Goal: Task Accomplishment & Management: Manage account settings

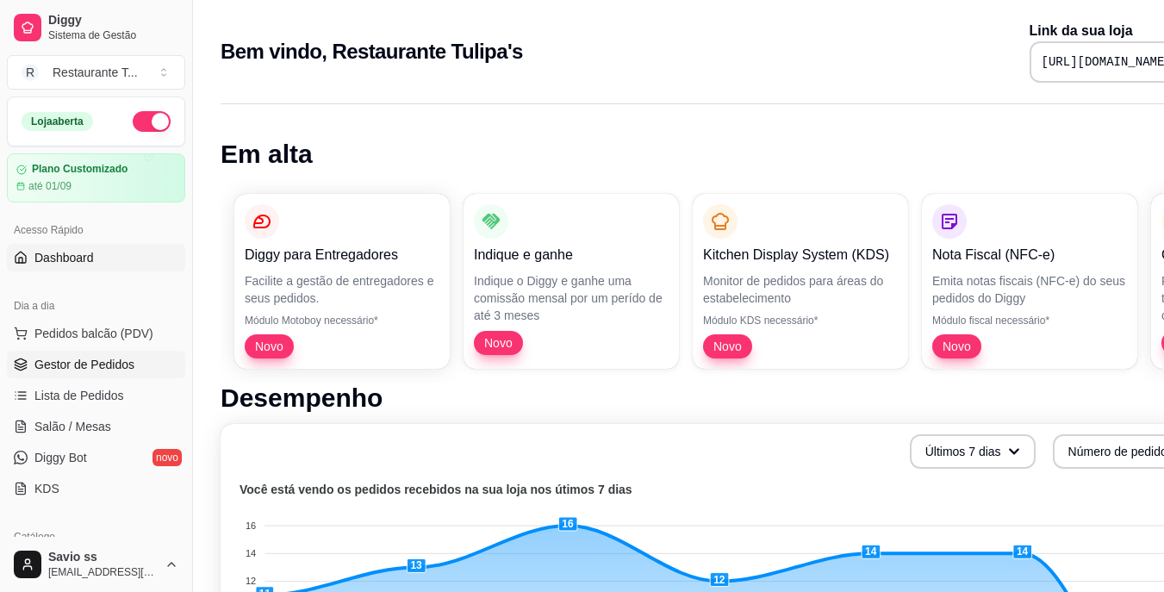
click at [78, 376] on link "Gestor de Pedidos" at bounding box center [96, 365] width 178 height 28
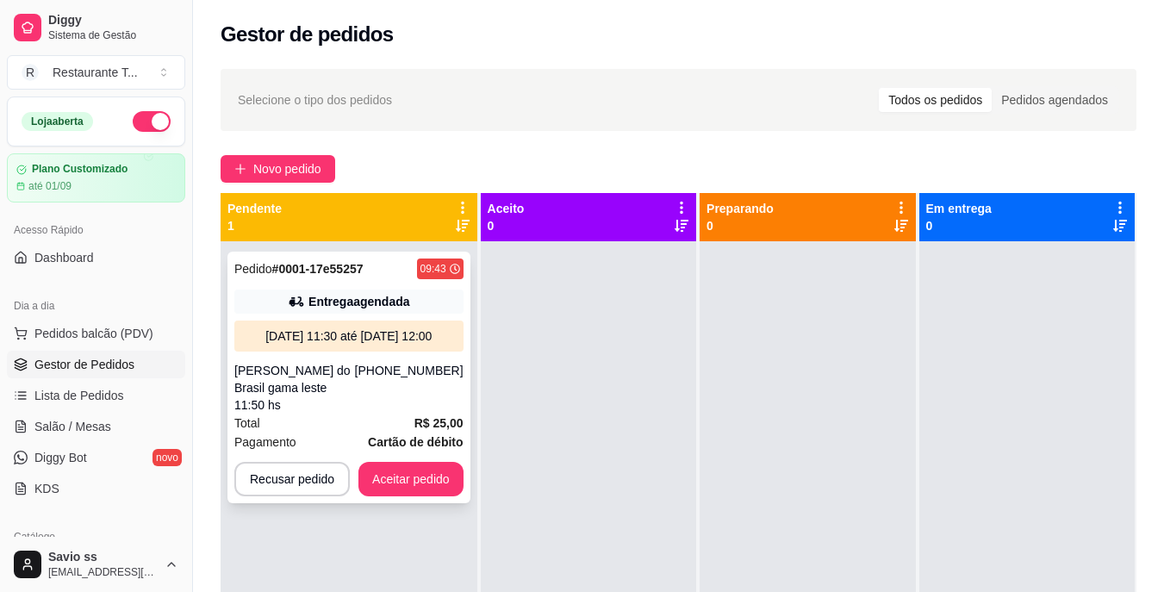
click at [376, 342] on div "[DATE] 11:30 até [DATE] 12:00" at bounding box center [348, 335] width 215 height 17
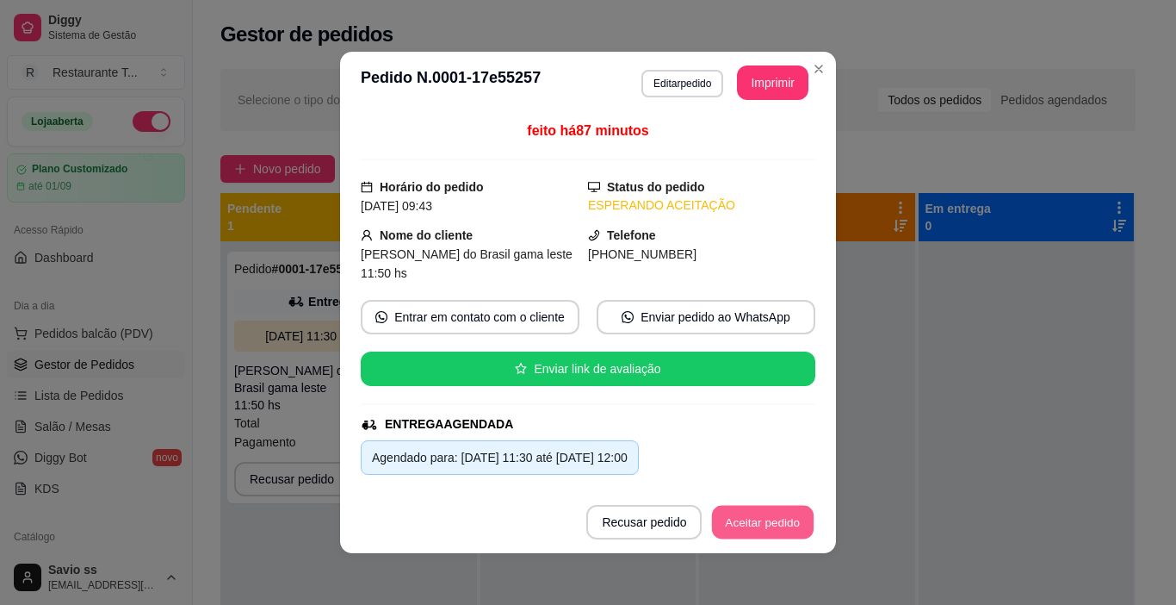
click at [723, 517] on button "Aceitar pedido" at bounding box center [763, 523] width 102 height 34
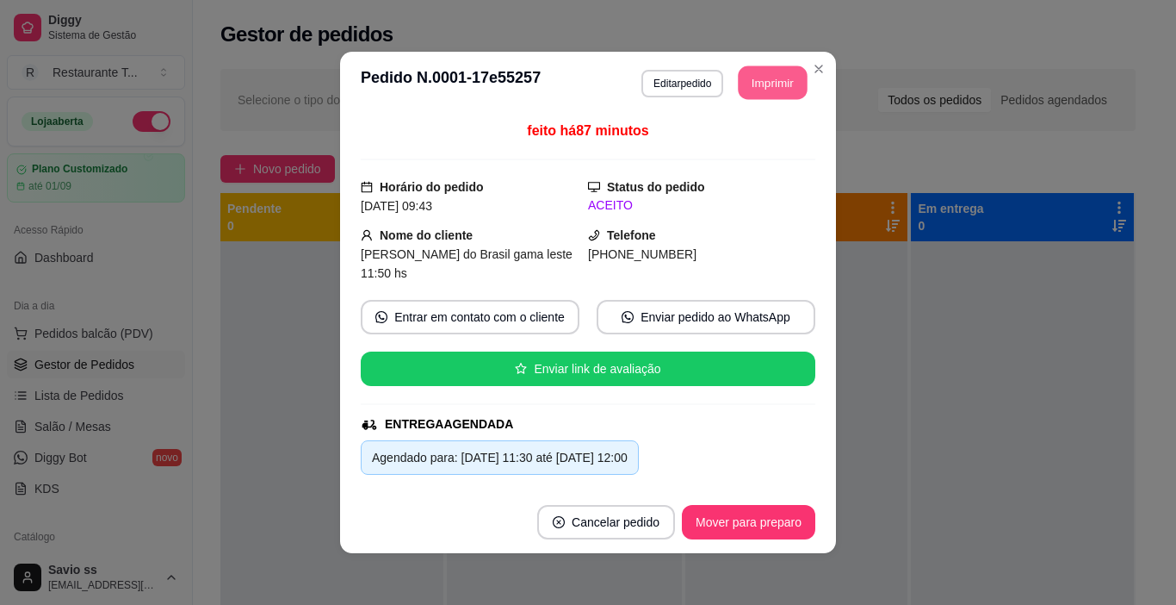
click at [760, 74] on button "Imprimir" at bounding box center [773, 83] width 69 height 34
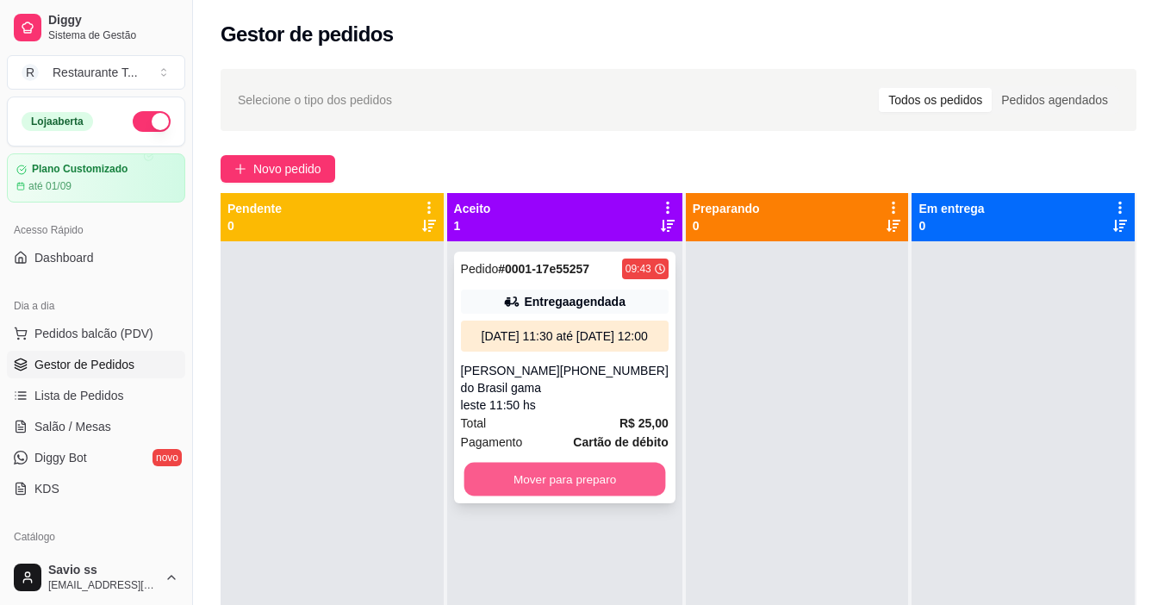
click at [566, 496] on button "Mover para preparo" at bounding box center [564, 479] width 202 height 34
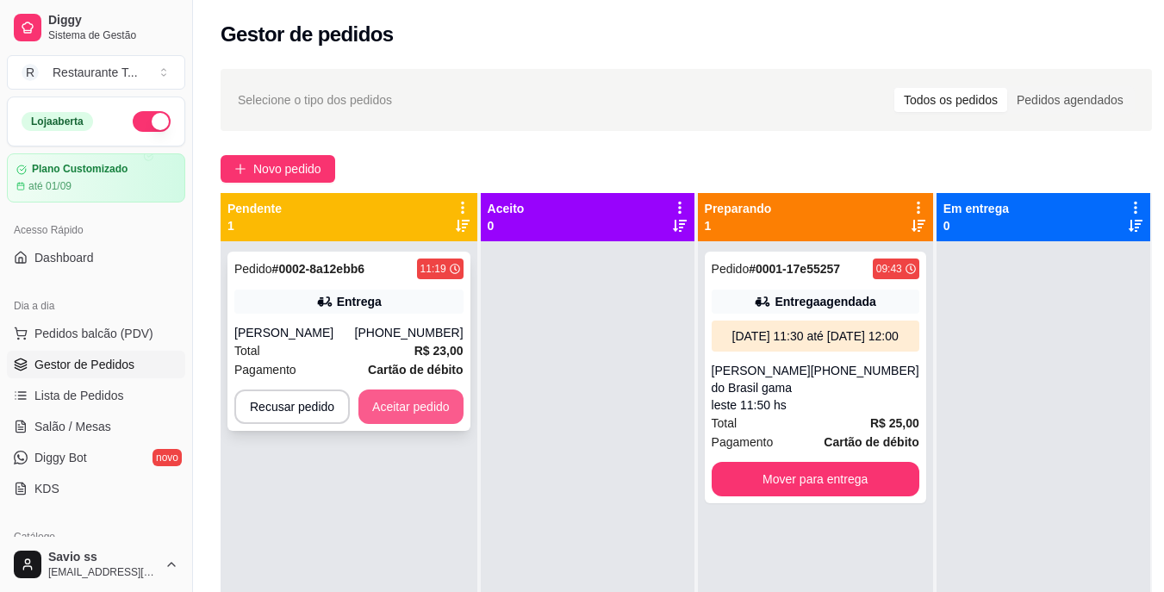
click at [437, 411] on button "Aceitar pedido" at bounding box center [410, 406] width 105 height 34
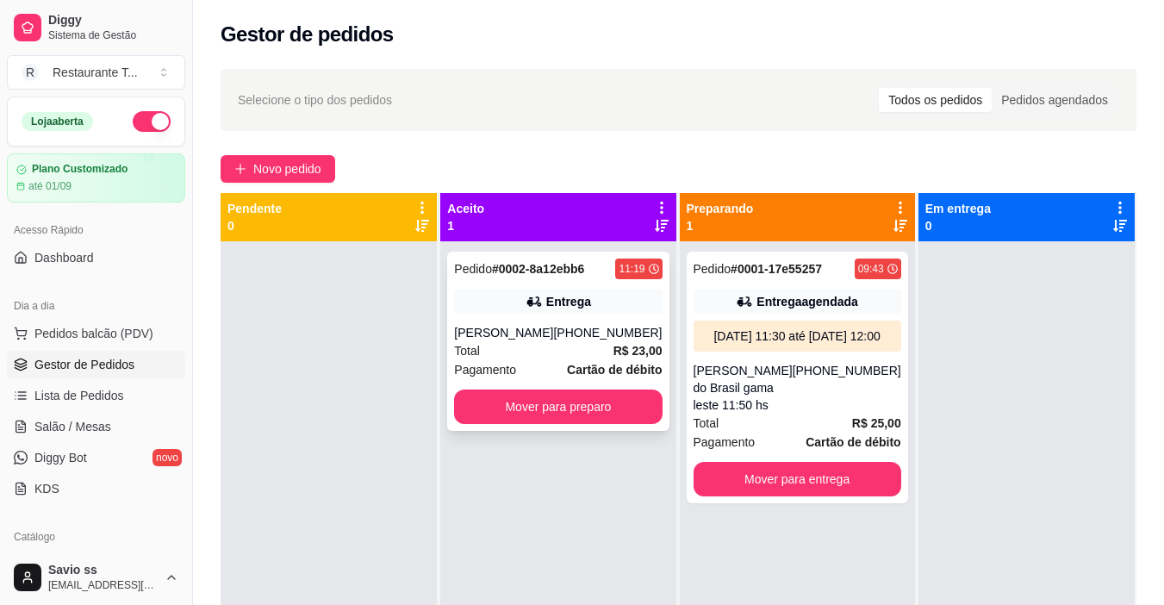
click at [565, 296] on div "Entrega" at bounding box center [568, 301] width 45 height 17
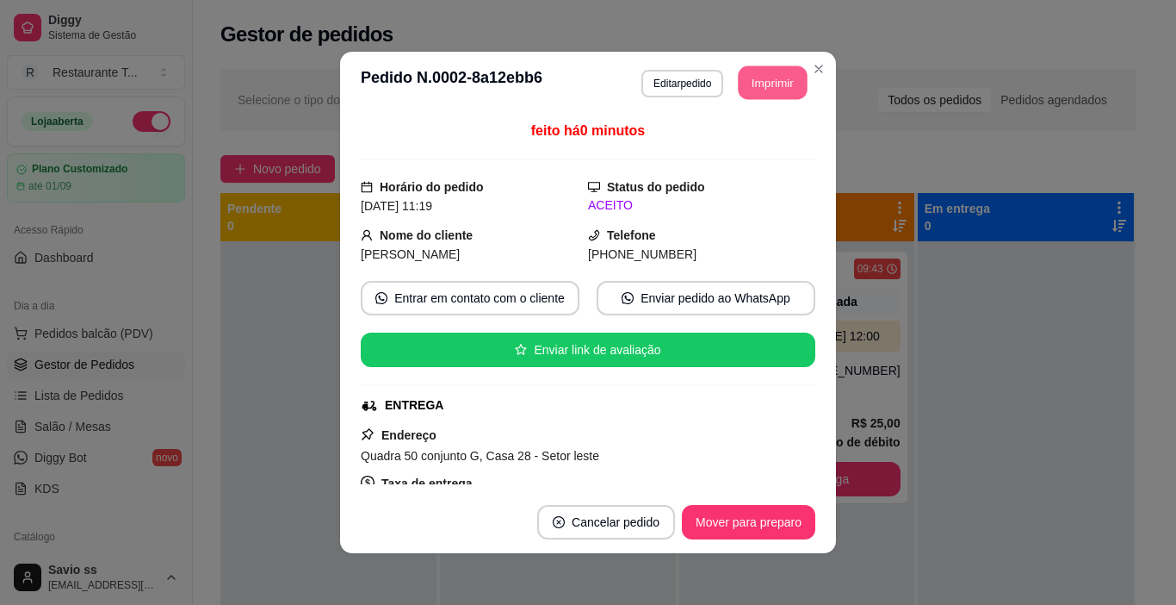
click at [764, 84] on button "Imprimir" at bounding box center [773, 83] width 69 height 34
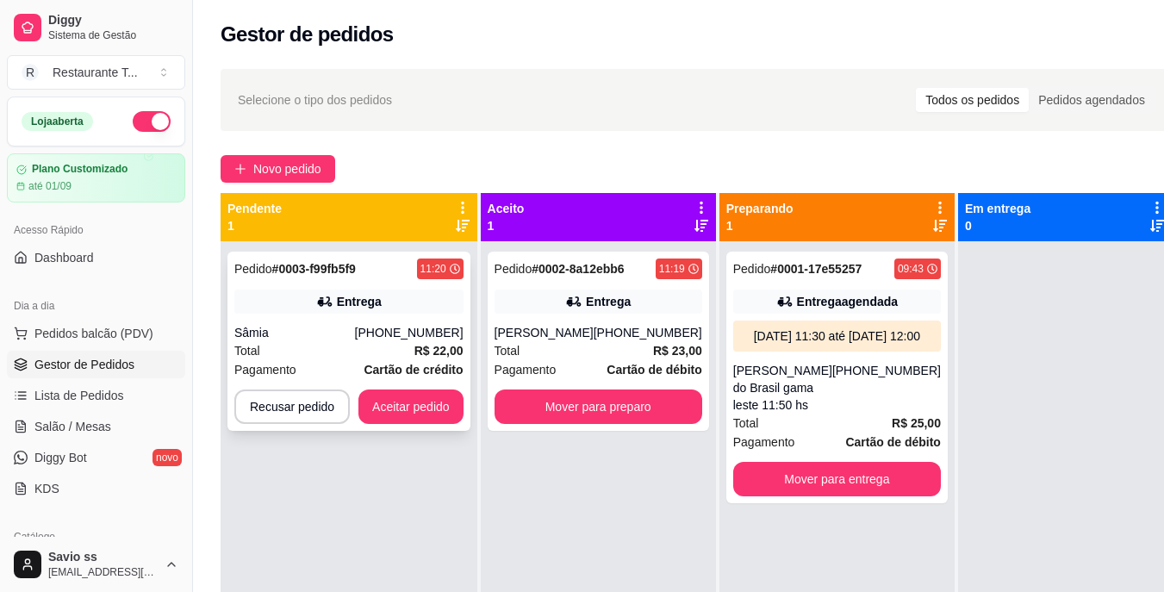
click at [386, 307] on div "Entrega" at bounding box center [348, 301] width 229 height 24
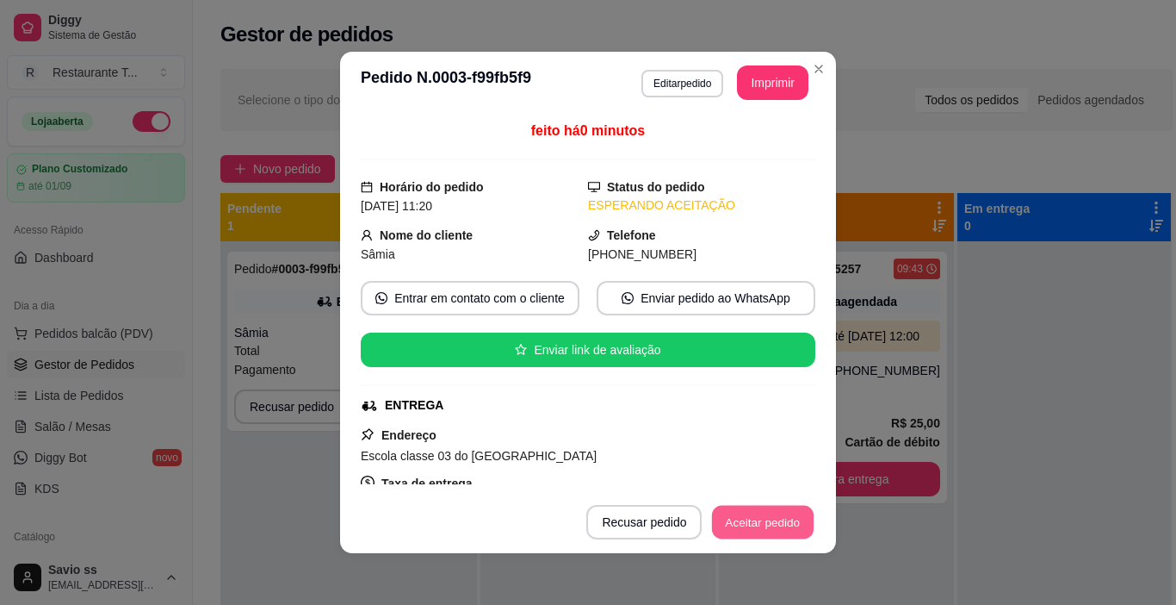
click at [735, 506] on button "Aceitar pedido" at bounding box center [763, 523] width 102 height 34
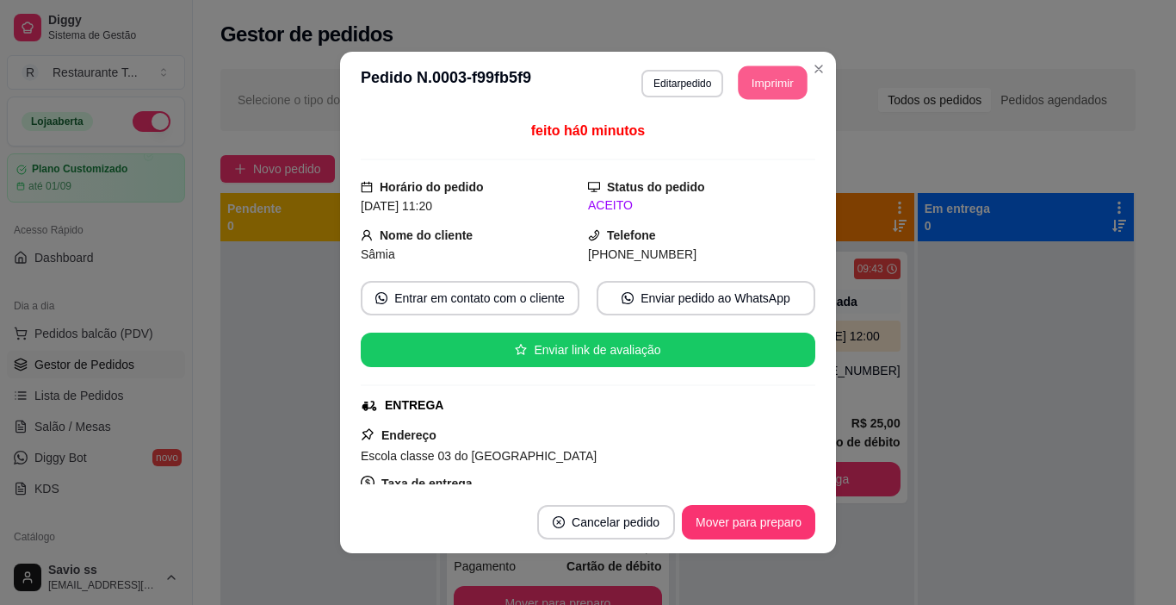
click at [766, 98] on button "Imprimir" at bounding box center [773, 83] width 69 height 34
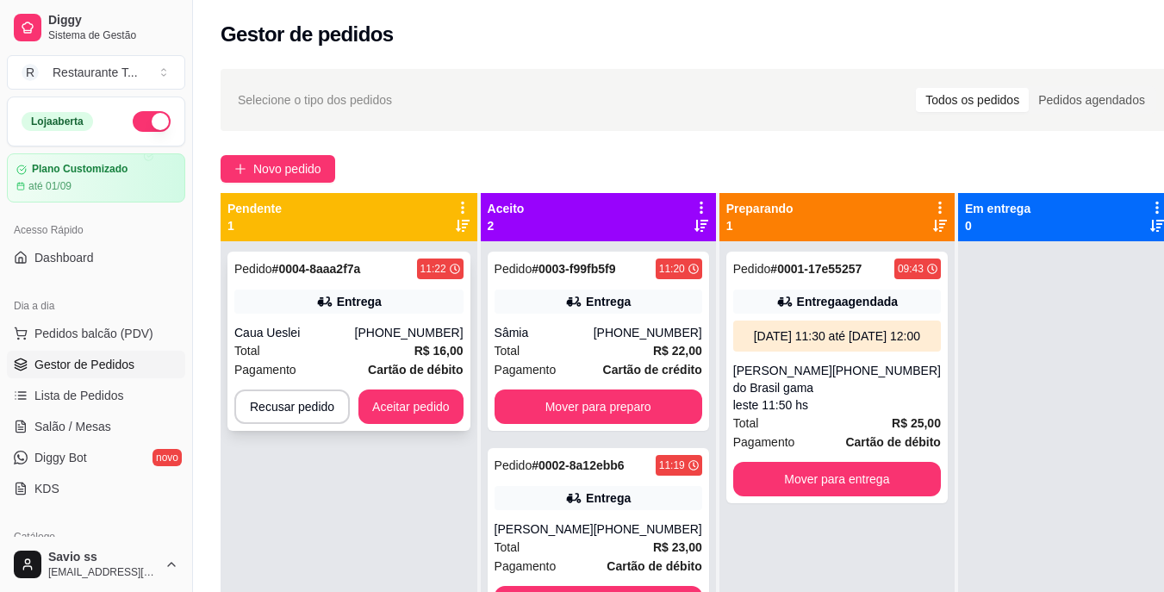
click at [377, 330] on div "[PHONE_NUMBER]" at bounding box center [409, 332] width 109 height 17
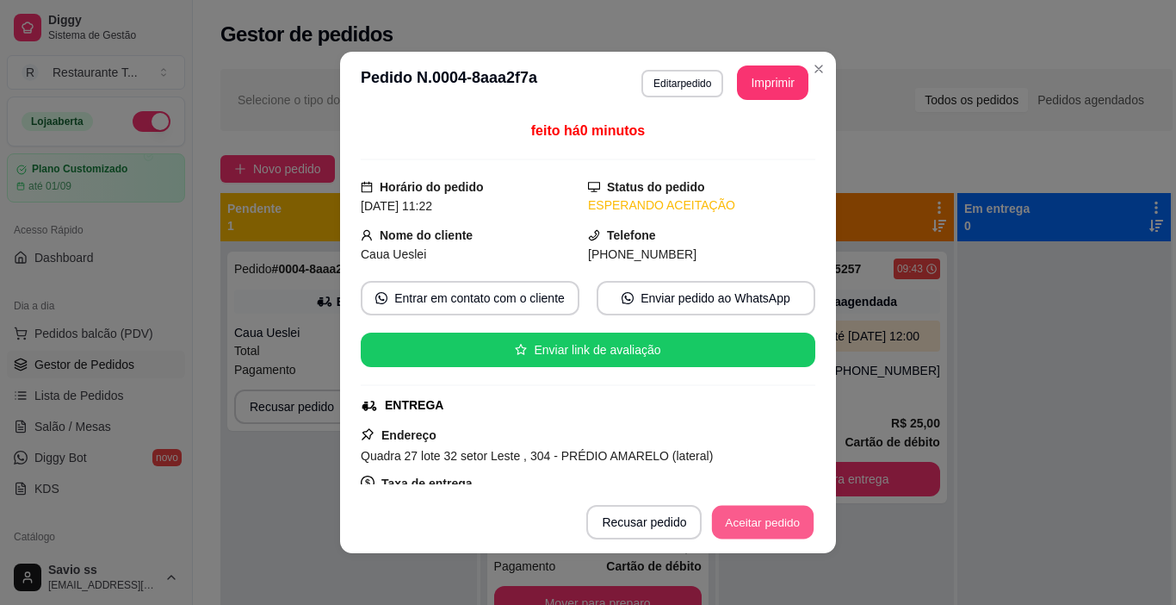
click at [728, 531] on button "Aceitar pedido" at bounding box center [763, 523] width 102 height 34
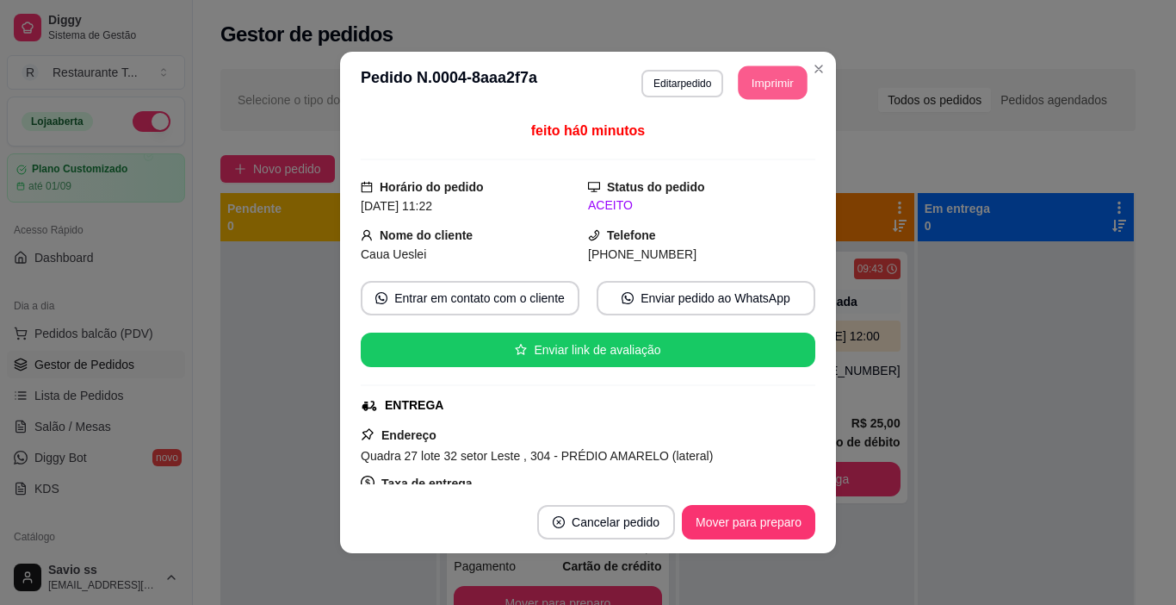
click at [781, 93] on button "Imprimir" at bounding box center [773, 83] width 69 height 34
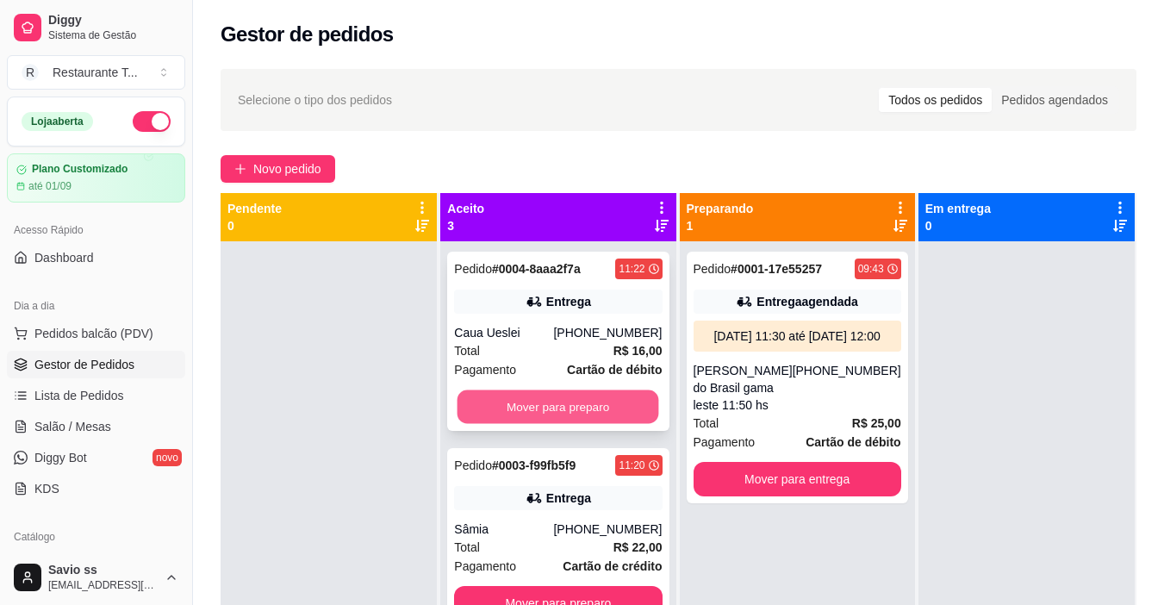
click at [578, 408] on button "Mover para preparo" at bounding box center [558, 407] width 202 height 34
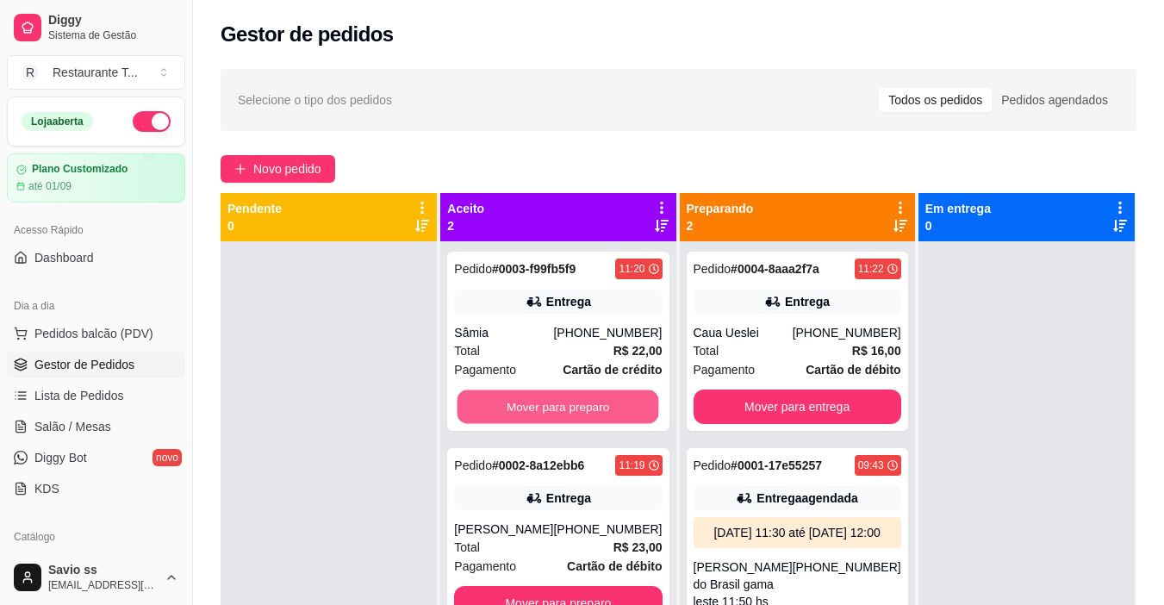
click at [578, 408] on button "Mover para preparo" at bounding box center [558, 407] width 202 height 34
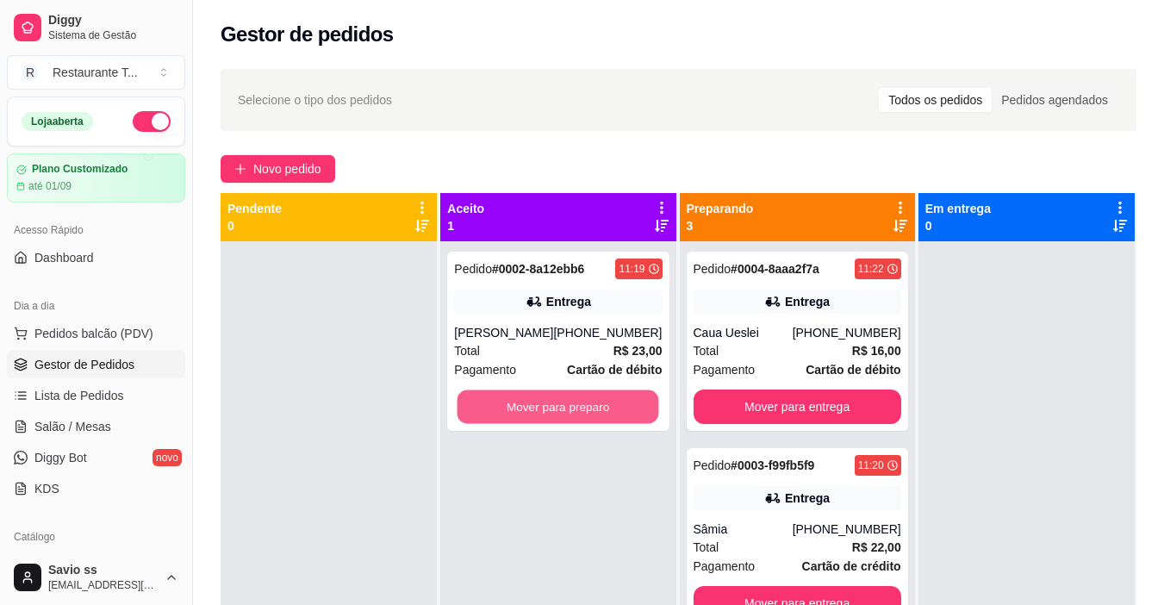
click at [578, 408] on button "Mover para preparo" at bounding box center [558, 407] width 202 height 34
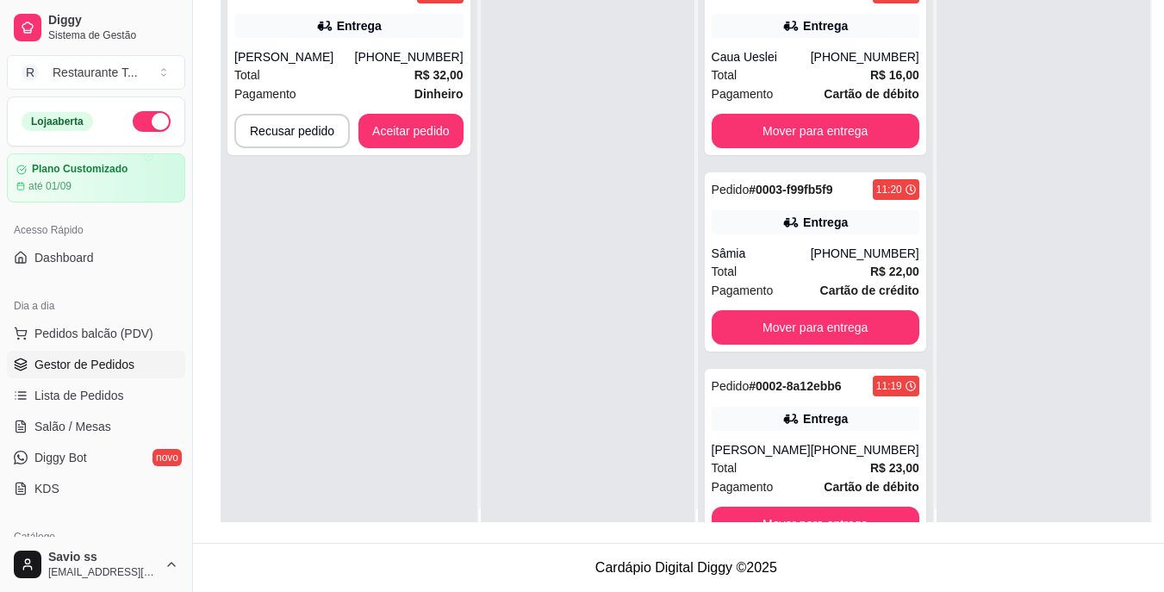
scroll to position [276, 0]
click at [399, 118] on button "Aceitar pedido" at bounding box center [411, 132] width 102 height 34
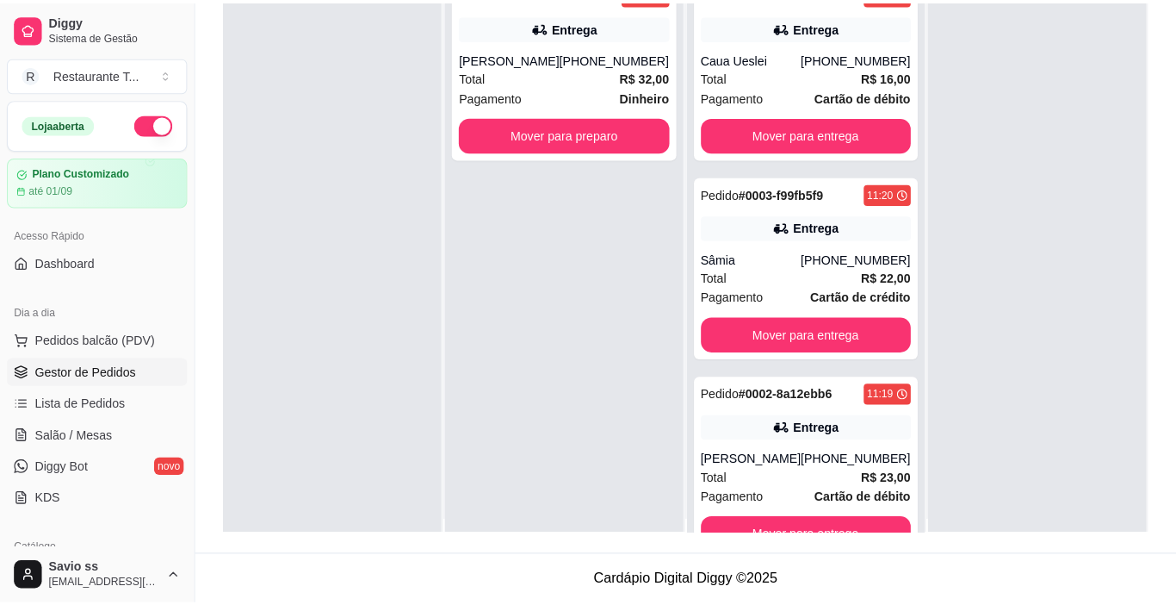
scroll to position [263, 0]
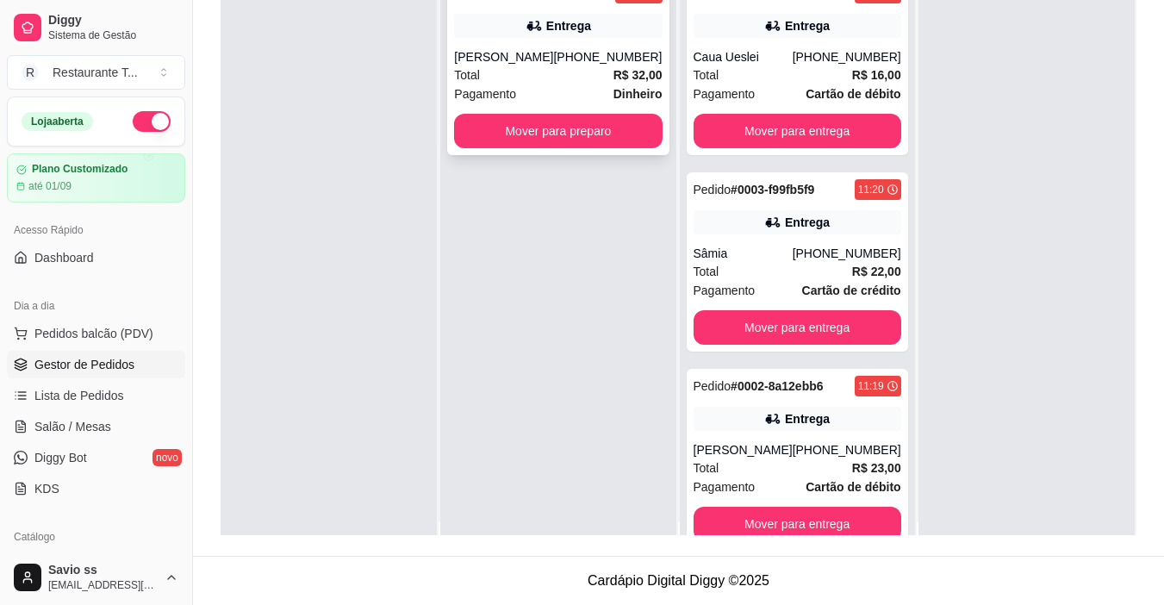
click at [552, 20] on div "Entrega" at bounding box center [568, 25] width 45 height 17
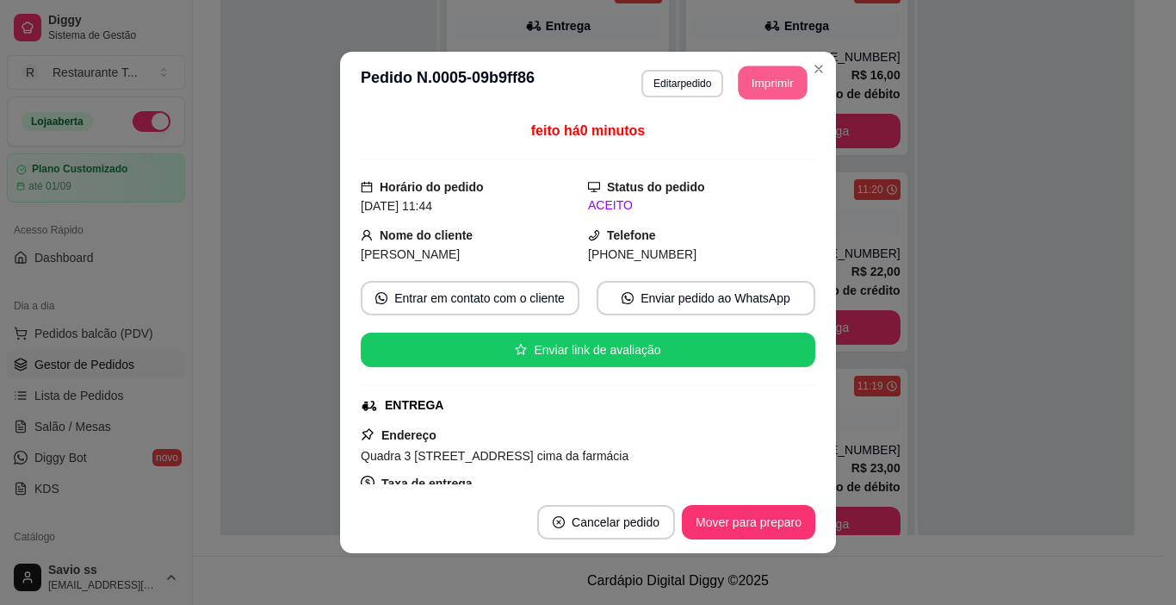
click at [761, 84] on button "Imprimir" at bounding box center [773, 83] width 69 height 34
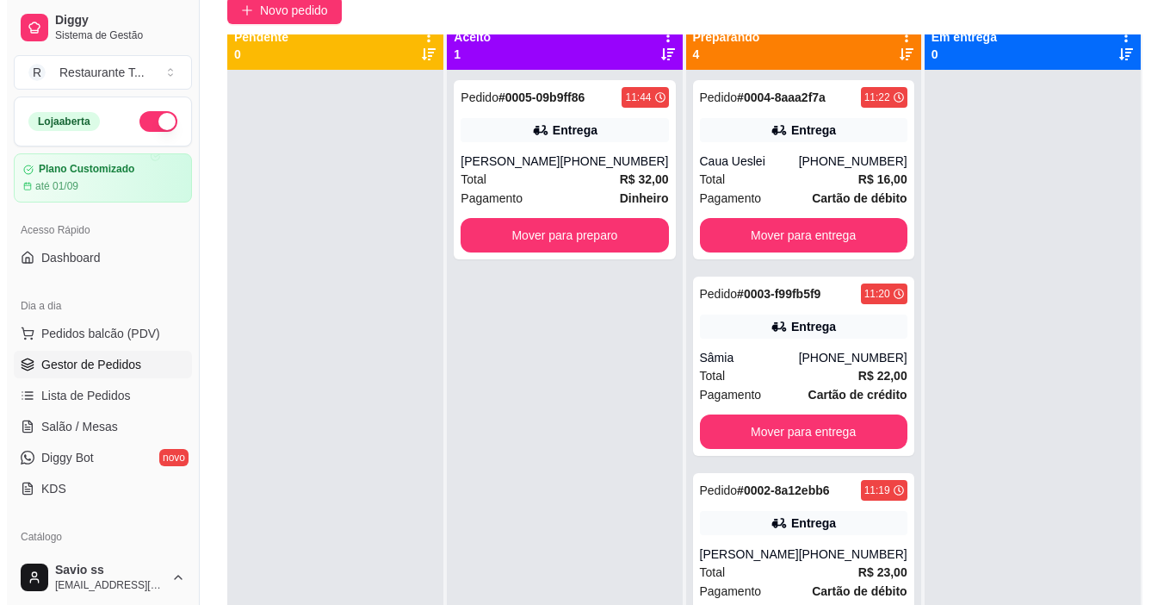
scroll to position [130, 0]
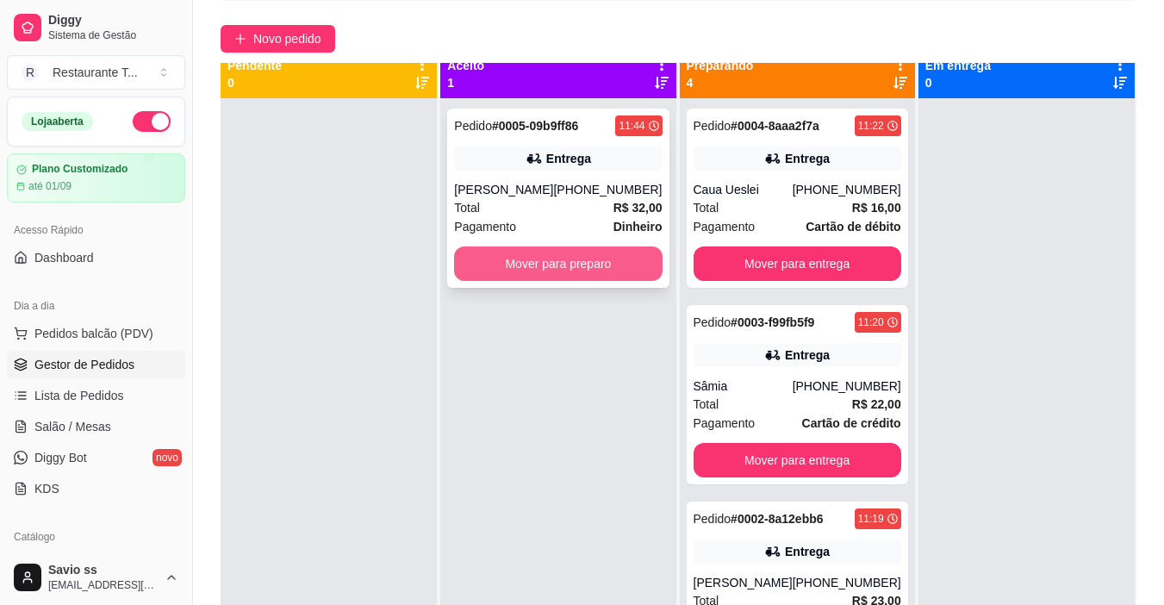
click at [586, 258] on button "Mover para preparo" at bounding box center [558, 263] width 208 height 34
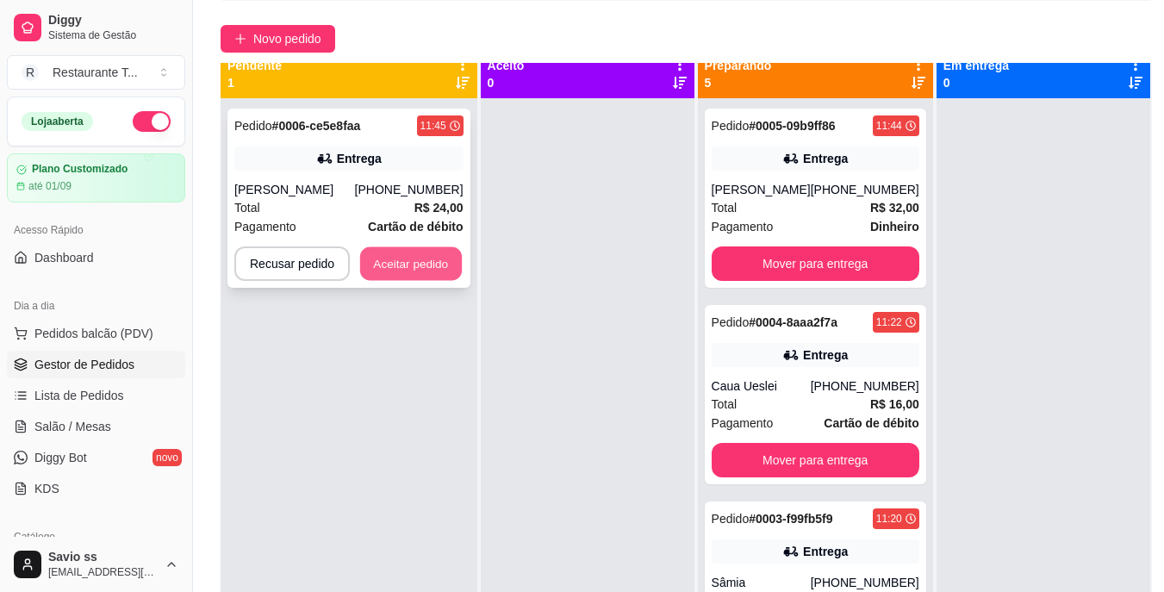
click at [421, 267] on button "Aceitar pedido" at bounding box center [411, 264] width 102 height 34
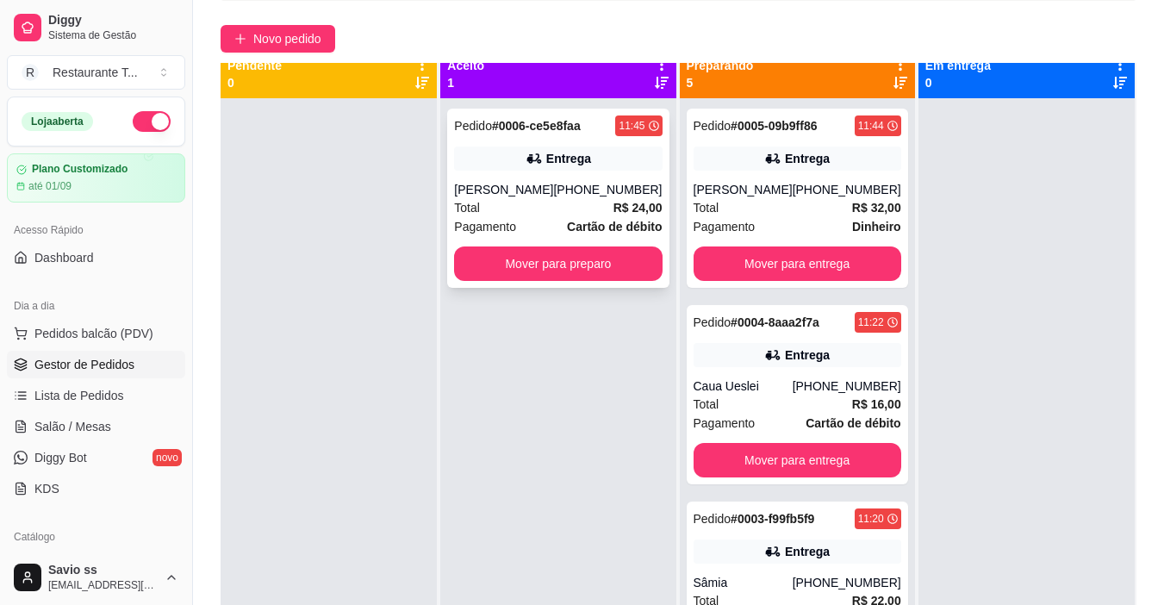
click at [577, 160] on div "Entrega" at bounding box center [568, 158] width 45 height 17
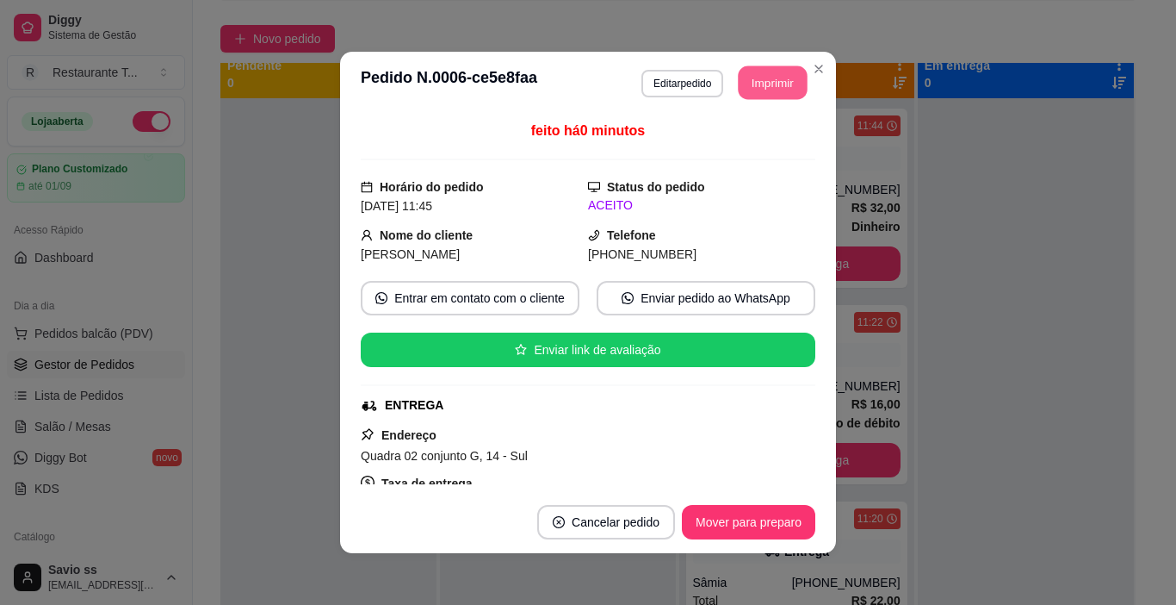
click at [752, 73] on button "Imprimir" at bounding box center [773, 83] width 69 height 34
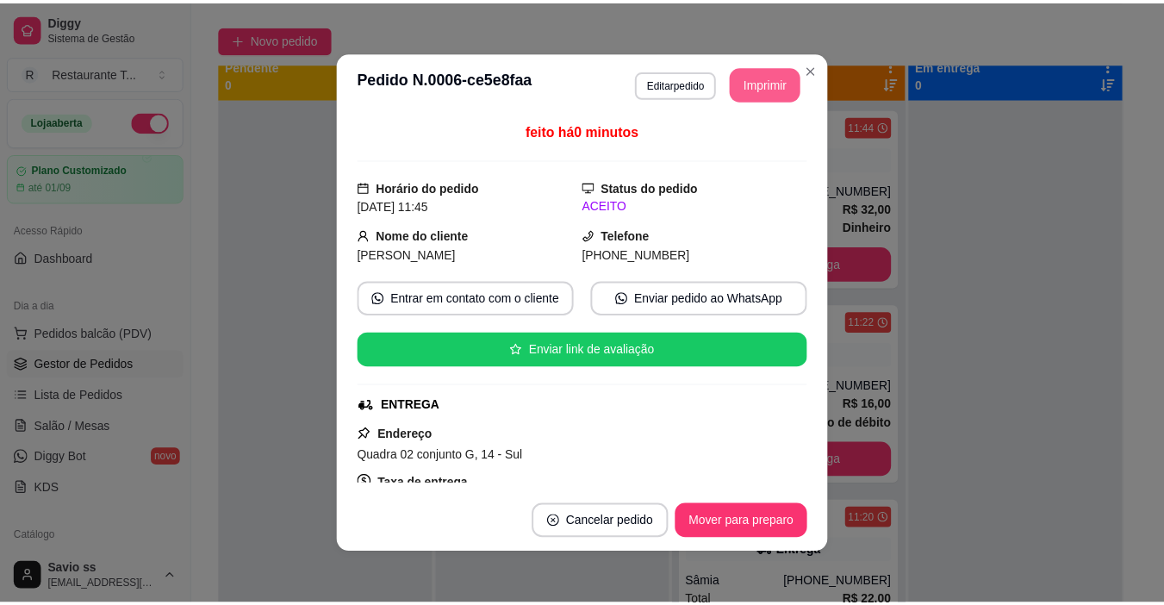
scroll to position [0, 0]
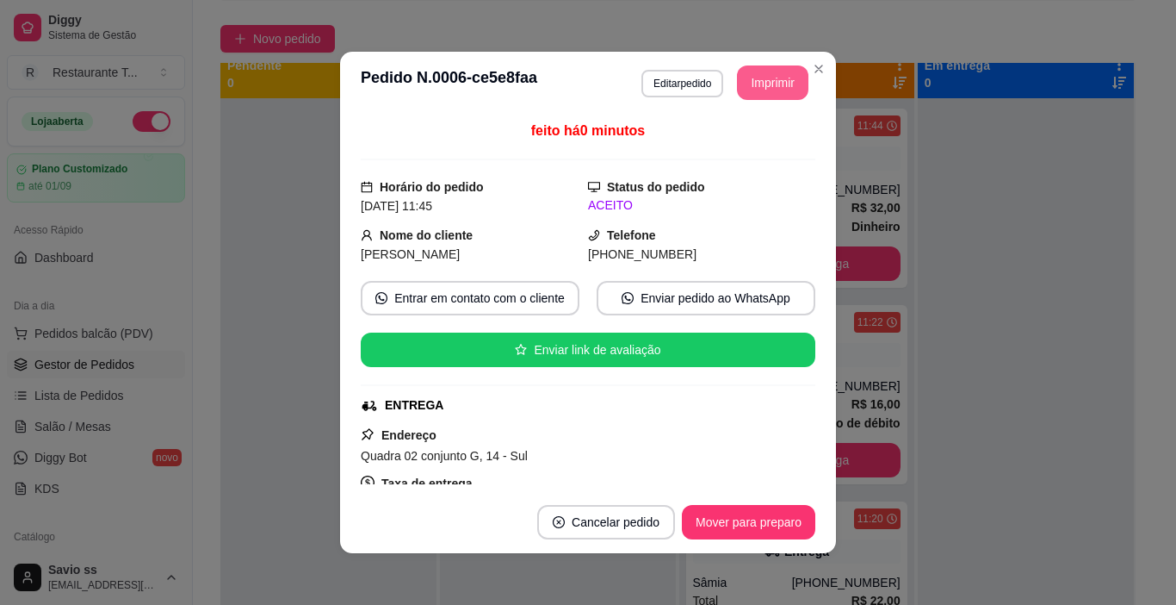
click at [815, 73] on icon "Close" at bounding box center [819, 69] width 14 height 14
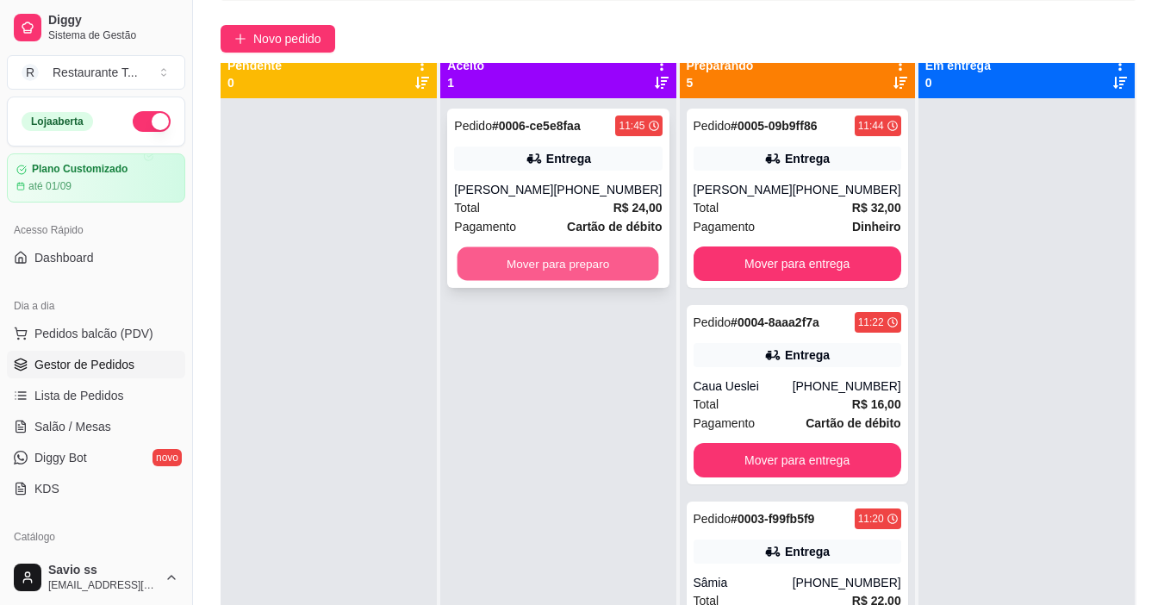
click at [597, 262] on button "Mover para preparo" at bounding box center [558, 264] width 202 height 34
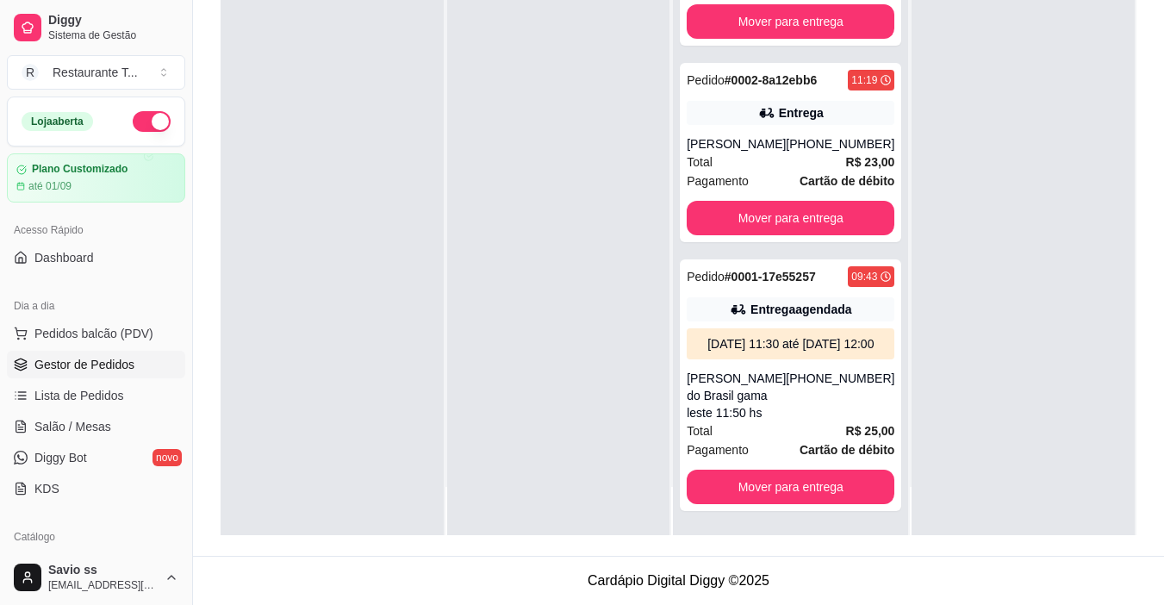
scroll to position [680, 0]
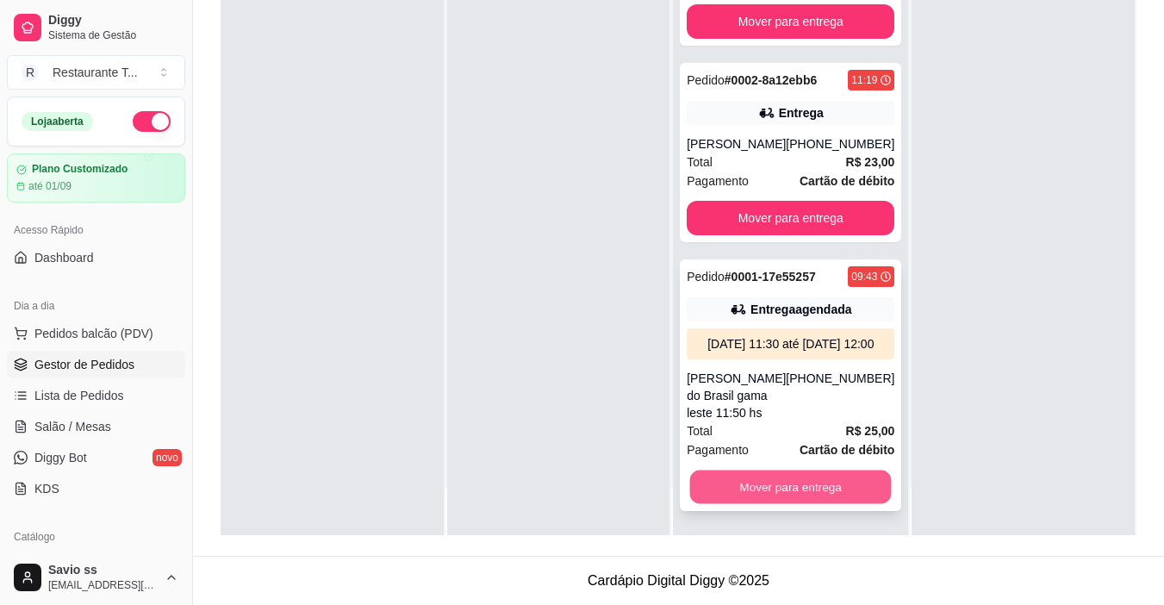
click at [781, 489] on button "Mover para entrega" at bounding box center [791, 487] width 202 height 34
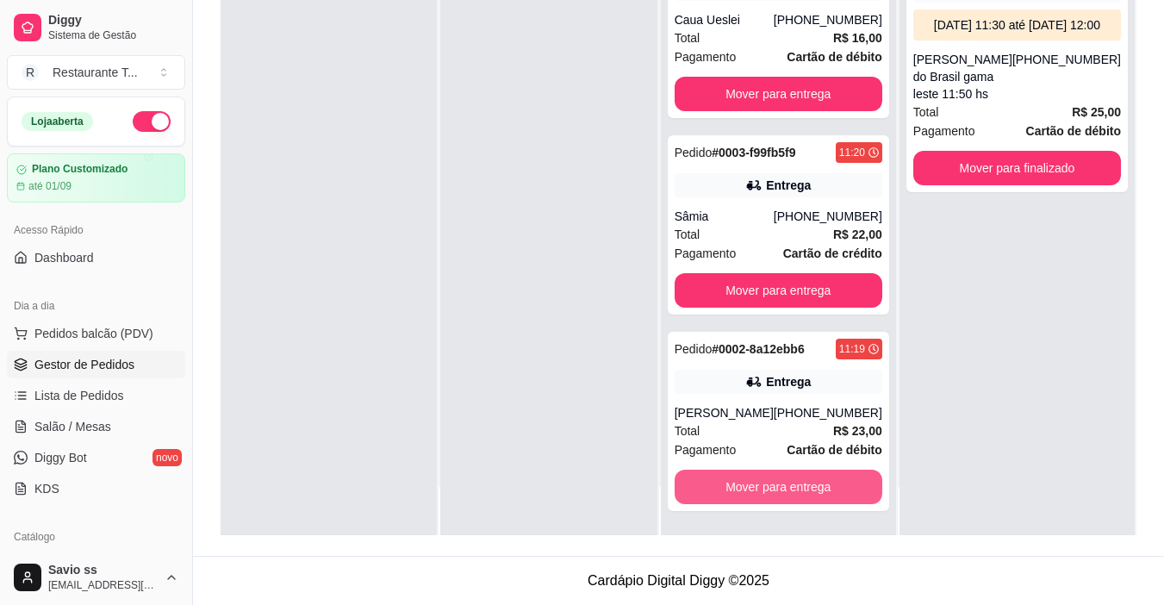
scroll to position [394, 0]
click at [781, 489] on button "Mover para entrega" at bounding box center [778, 487] width 202 height 34
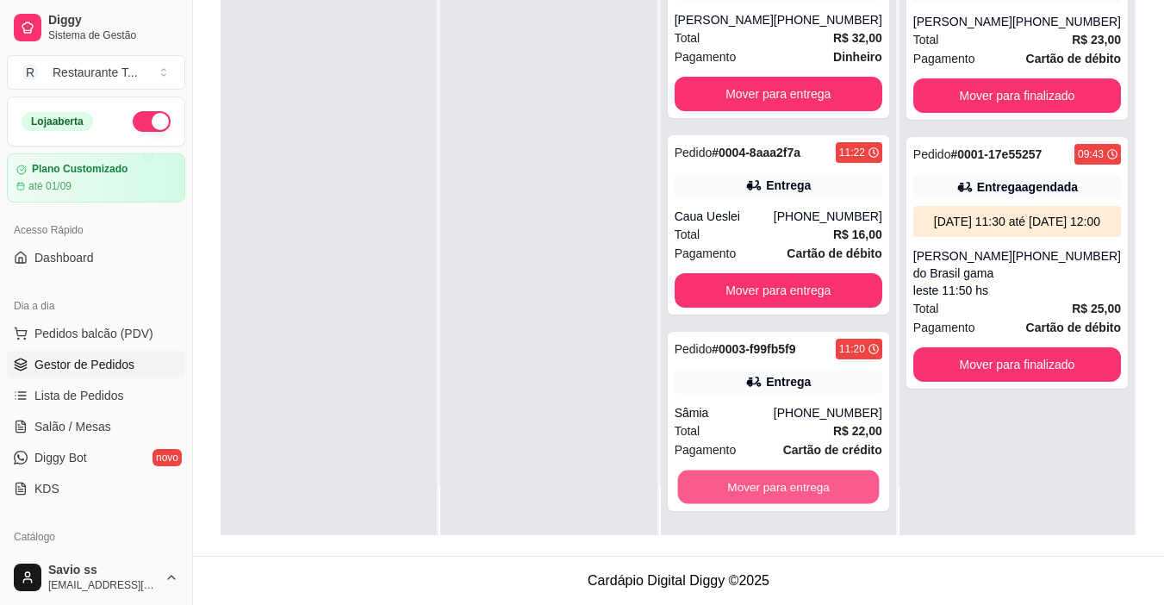
click at [781, 489] on button "Mover para entrega" at bounding box center [778, 487] width 202 height 34
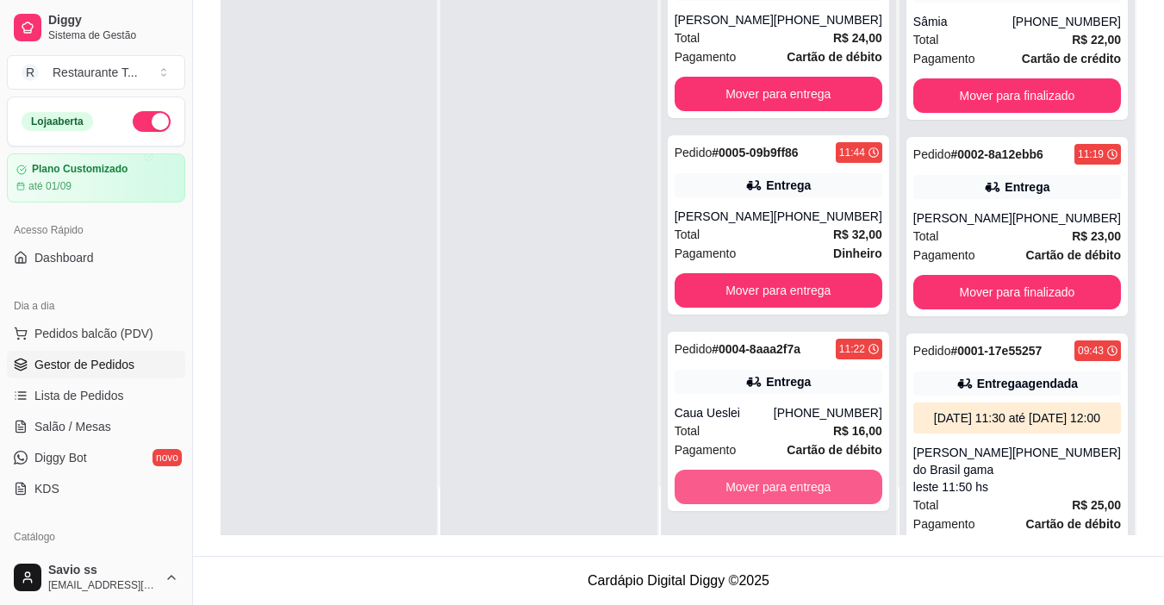
scroll to position [2, 0]
click at [781, 489] on button "Mover para entrega" at bounding box center [778, 487] width 202 height 34
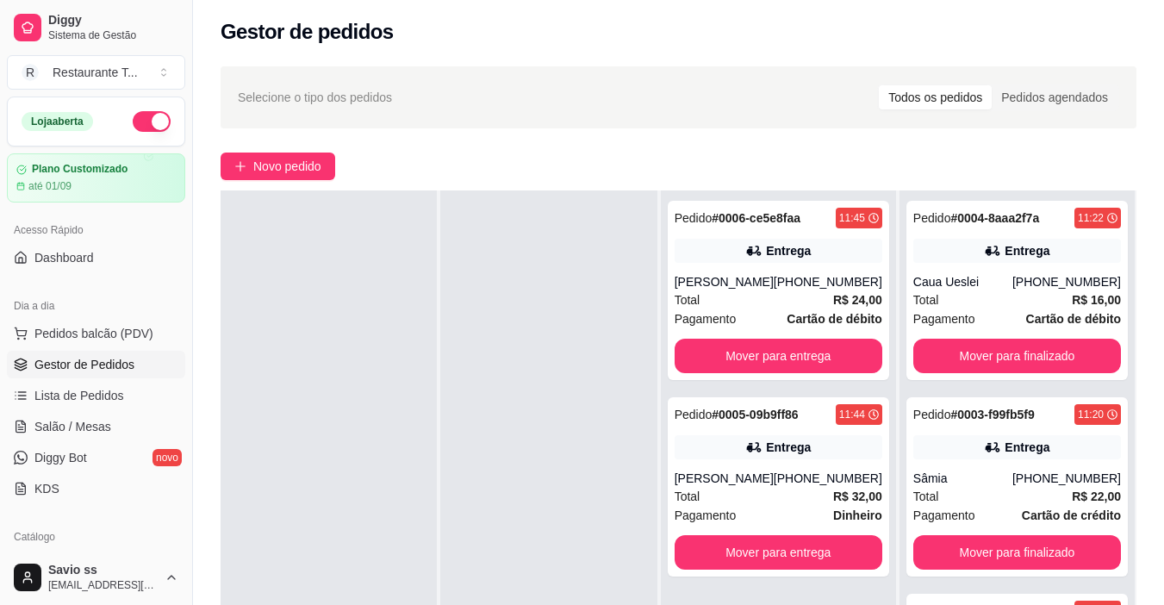
scroll to position [0, 0]
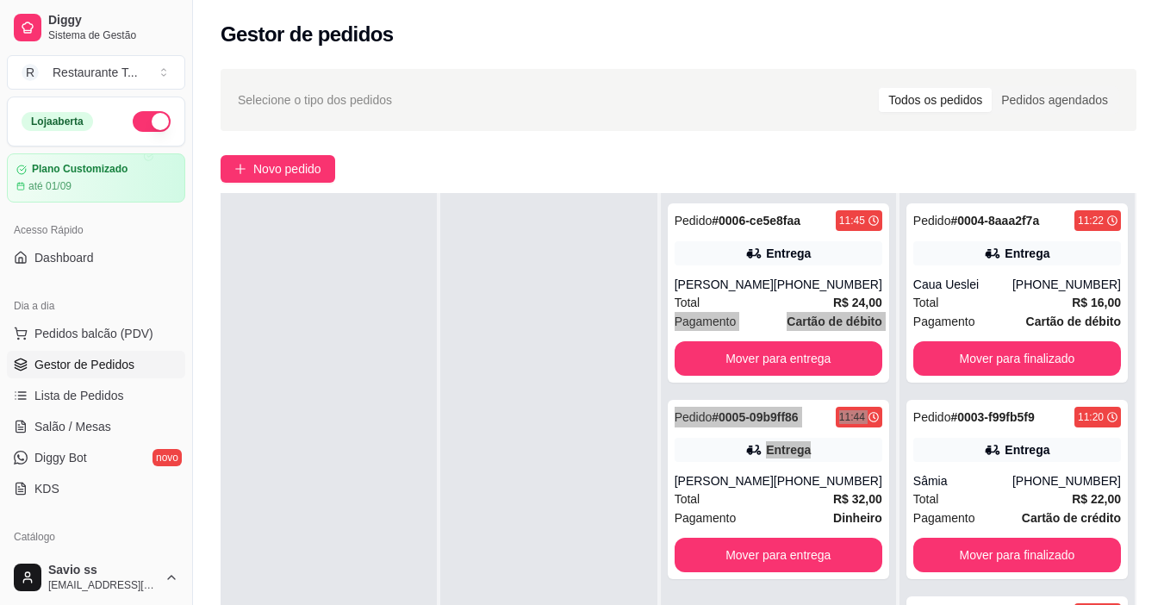
drag, startPoint x: 891, startPoint y: 453, endPoint x: 892, endPoint y: 300, distance: 153.3
click at [892, 300] on div "Pedido # 0006-ce5e8faa 11:45 Entrega [PERSON_NAME] [PHONE_NUMBER] Total R$ 24,0…" at bounding box center [778, 495] width 235 height 605
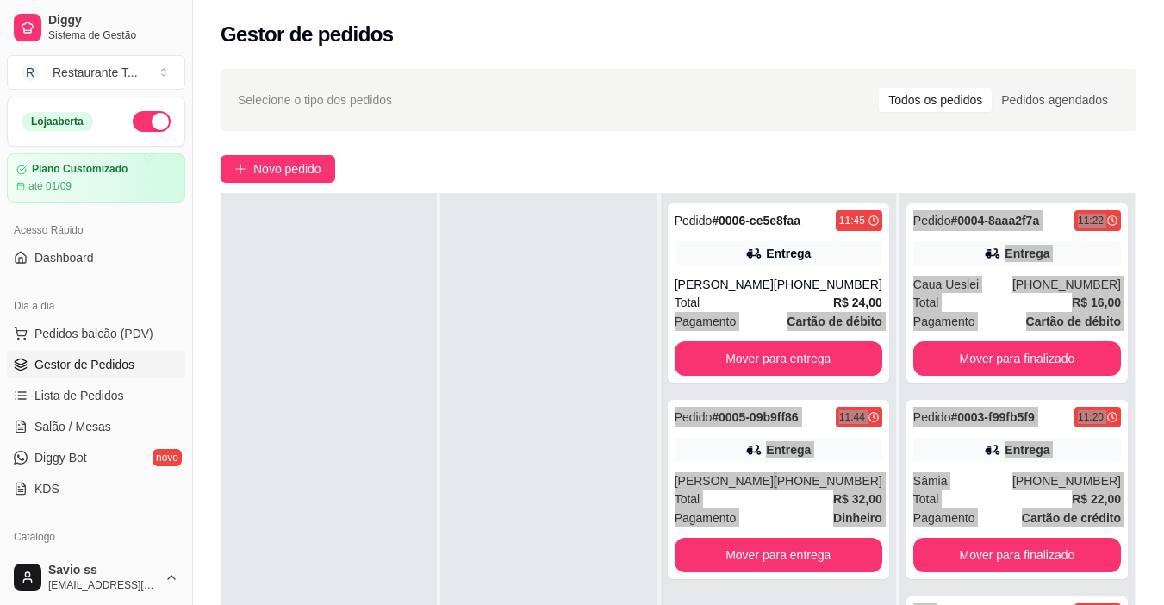
scroll to position [13, 0]
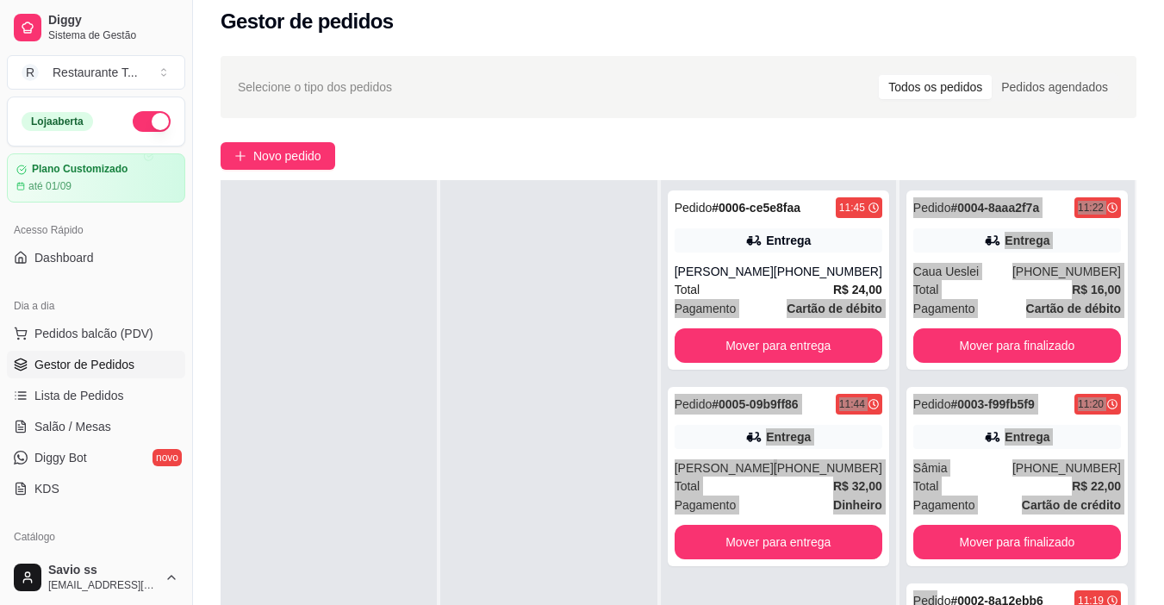
drag, startPoint x: 897, startPoint y: 301, endPoint x: 938, endPoint y: 619, distance: 320.5
click at [938, 592] on html "Diggy Sistema de Gestão R Restaurante T ... Loja aberta Plano Customizado até 0…" at bounding box center [582, 289] width 1164 height 605
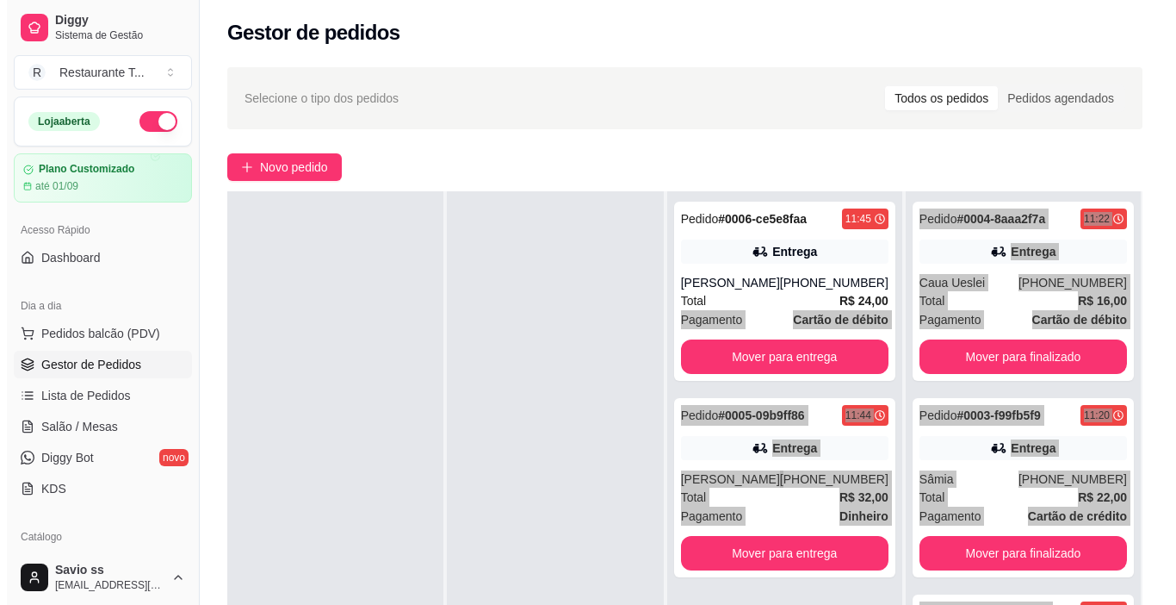
scroll to position [0, 0]
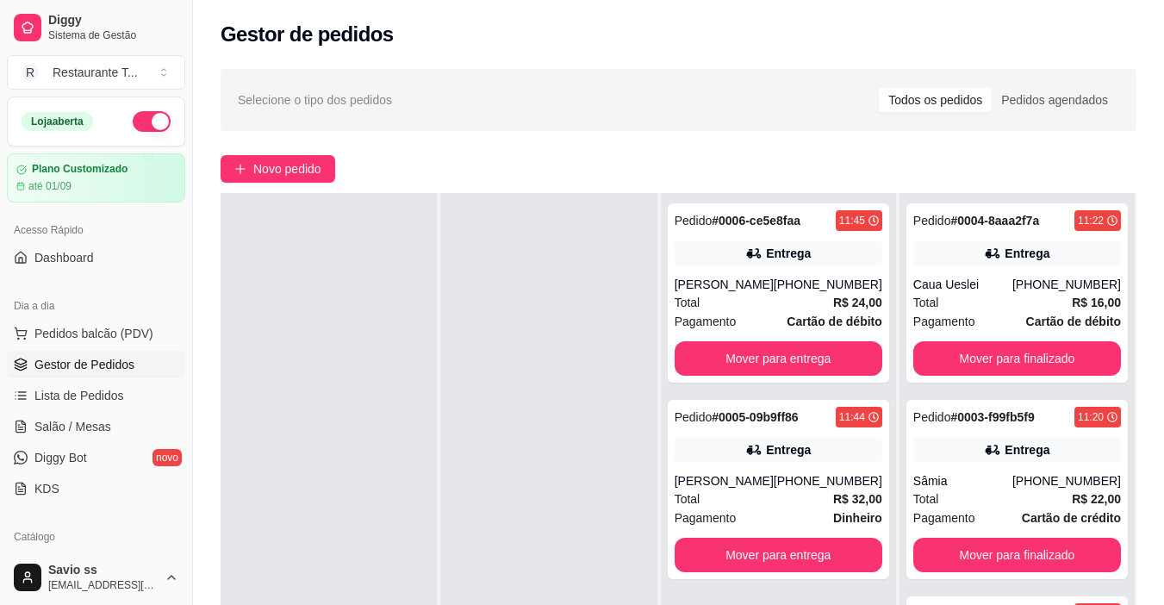
click at [1081, 152] on div "Selecione o tipo dos pedidos Todos os pedidos Pedidos agendados Novo pedido Pen…" at bounding box center [678, 439] width 971 height 760
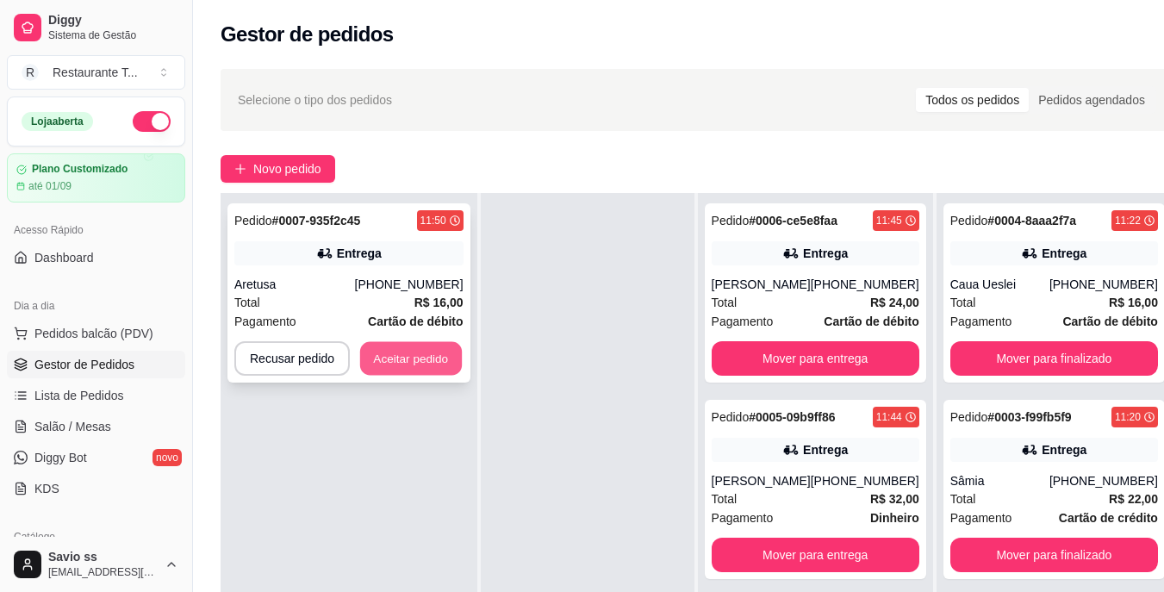
click at [411, 357] on button "Aceitar pedido" at bounding box center [411, 359] width 102 height 34
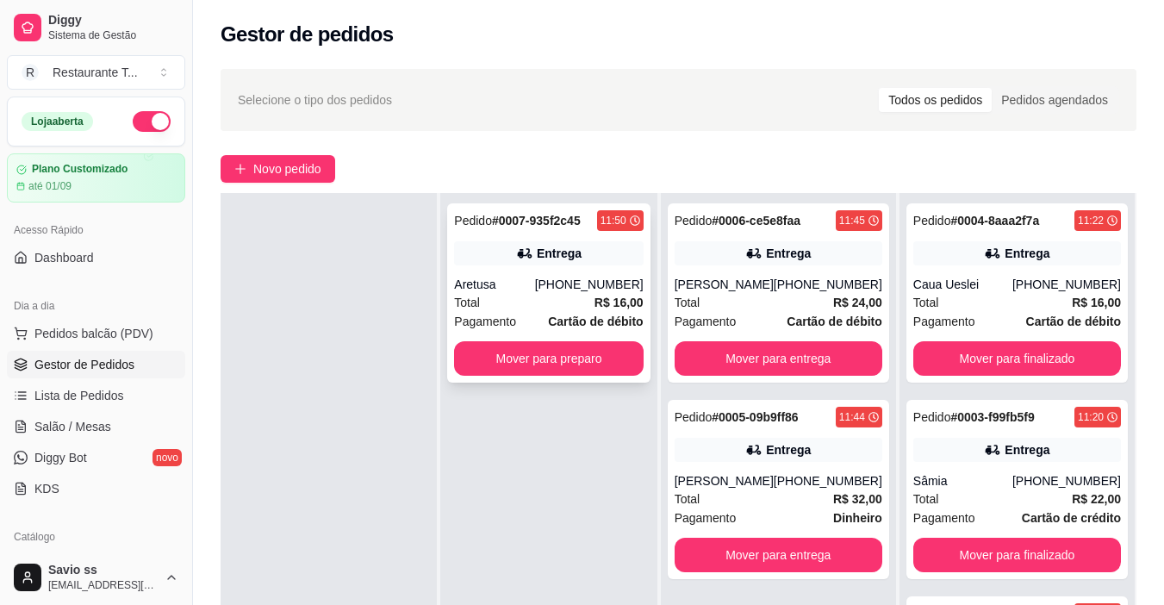
click at [563, 255] on div "Entrega" at bounding box center [559, 253] width 45 height 17
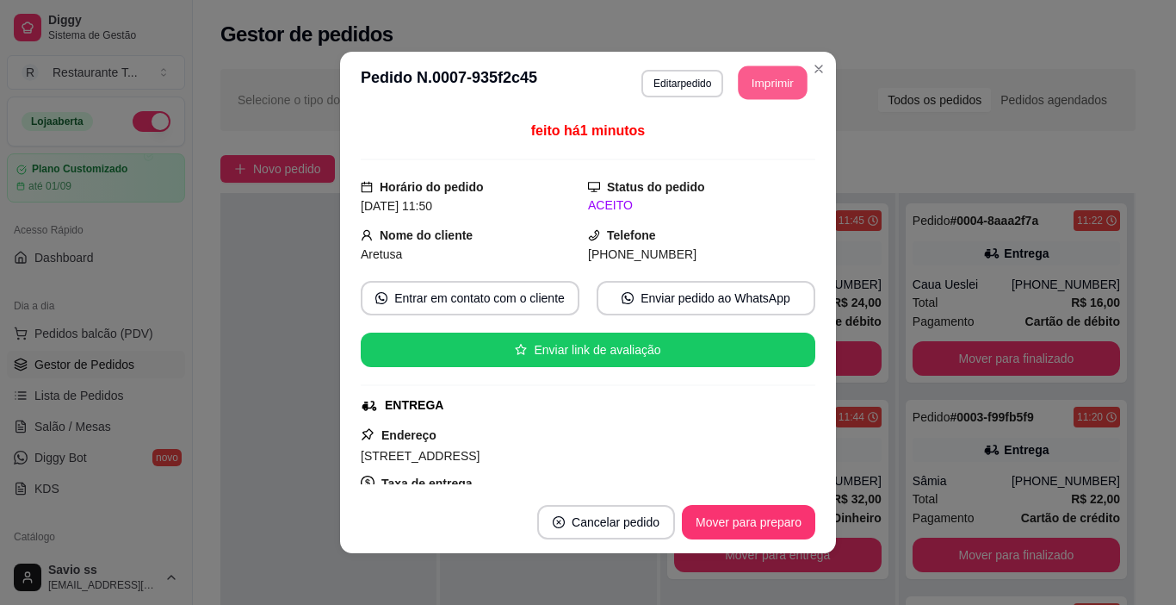
click at [752, 78] on button "Imprimir" at bounding box center [773, 83] width 69 height 34
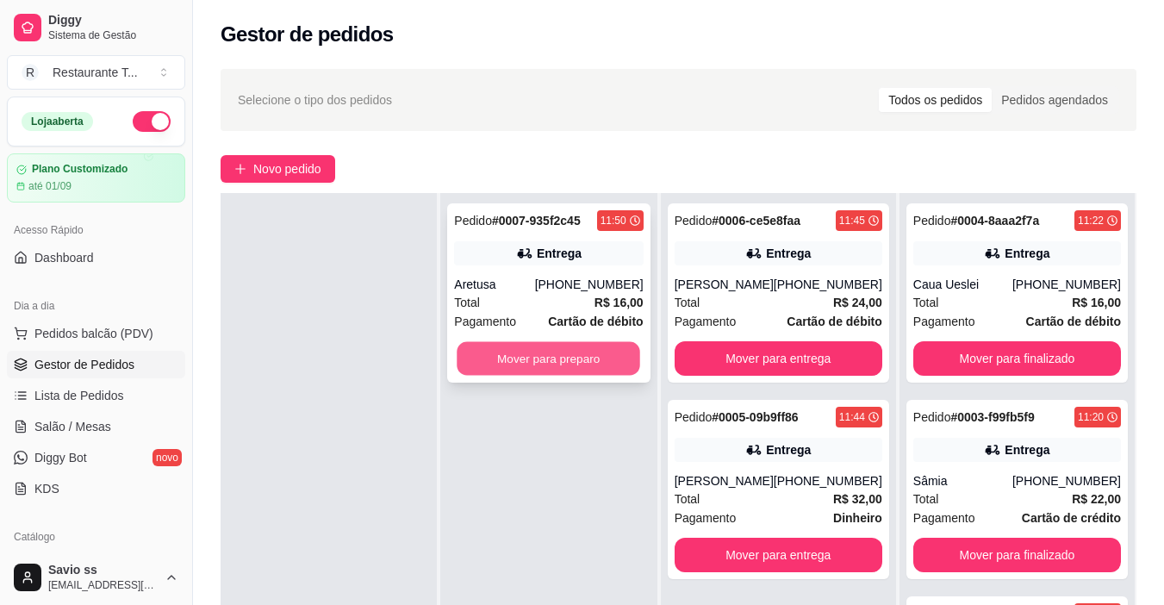
click at [600, 364] on button "Mover para preparo" at bounding box center [548, 359] width 183 height 34
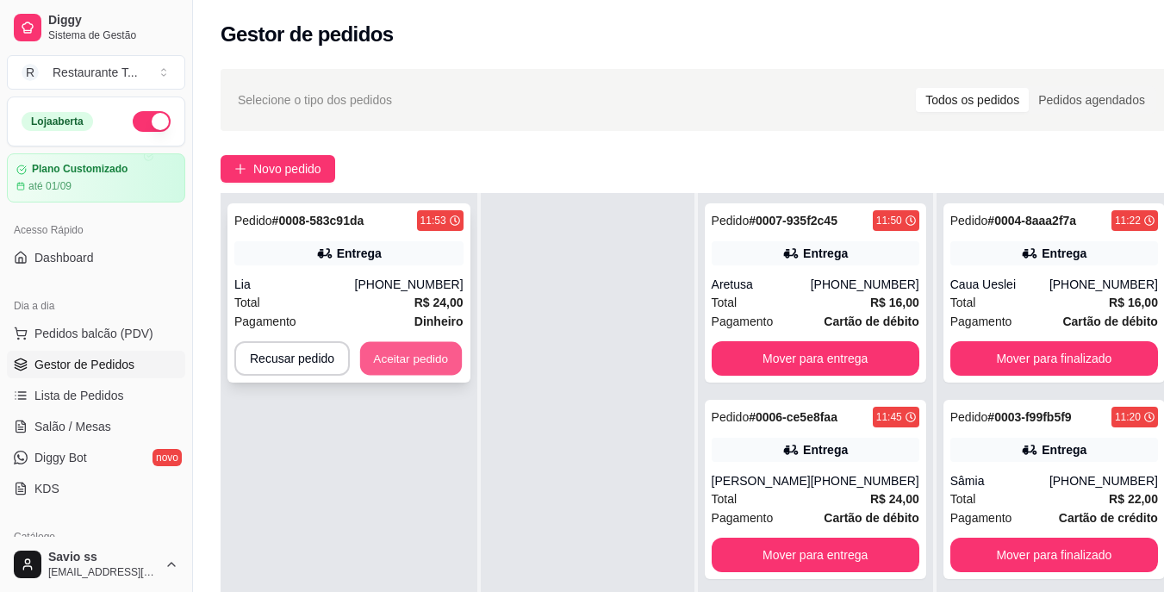
click at [416, 357] on button "Aceitar pedido" at bounding box center [411, 359] width 102 height 34
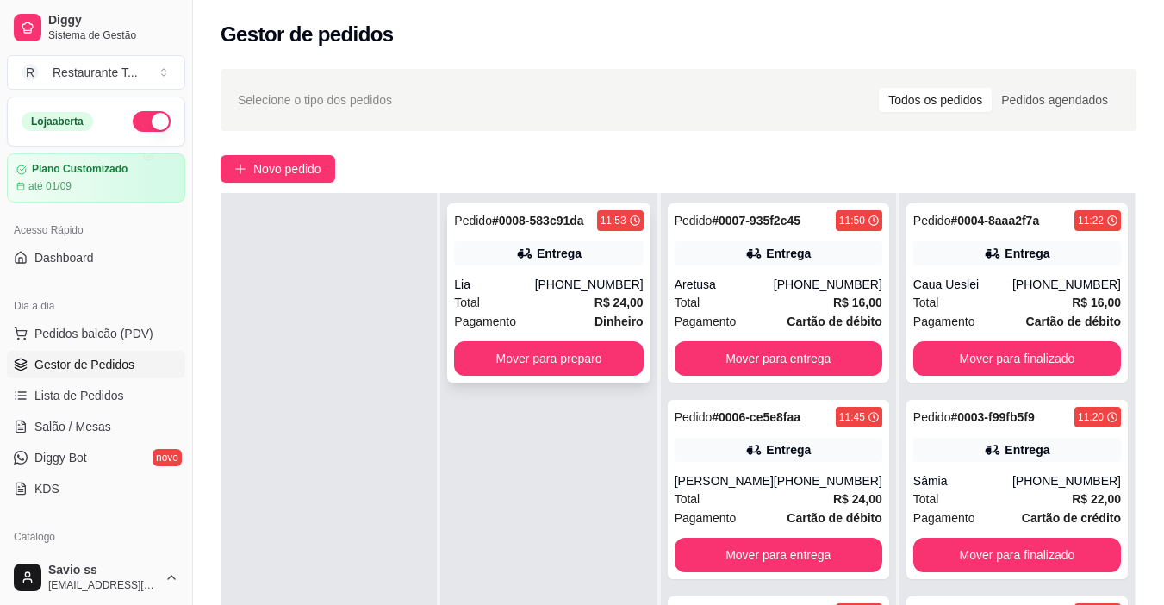
click at [579, 245] on div "Entrega" at bounding box center [559, 253] width 45 height 17
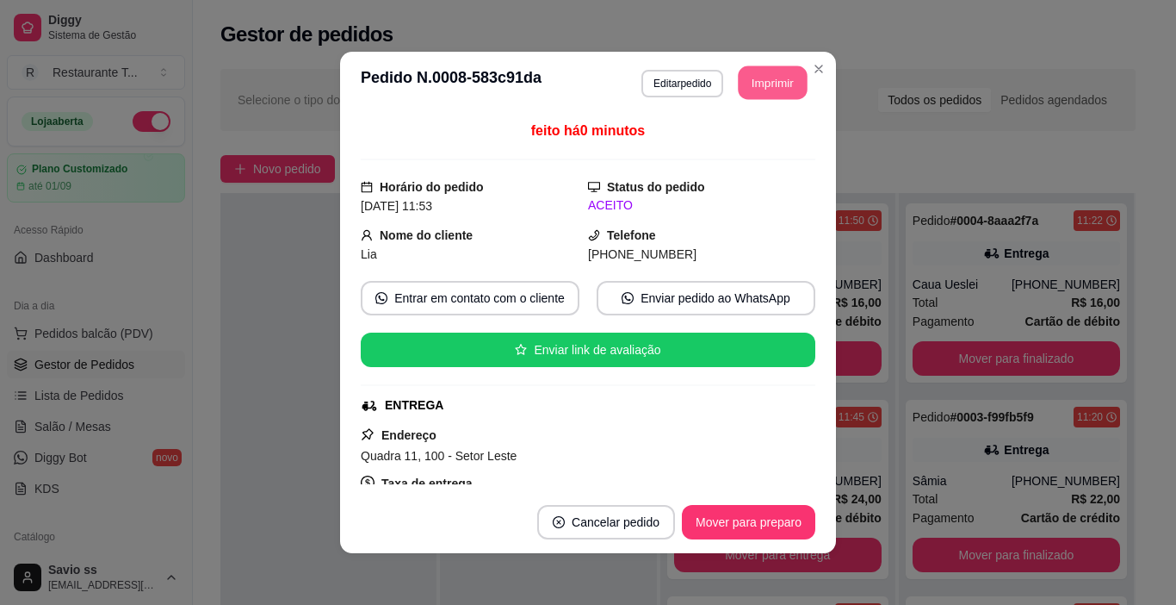
click at [768, 92] on button "Imprimir" at bounding box center [773, 83] width 69 height 34
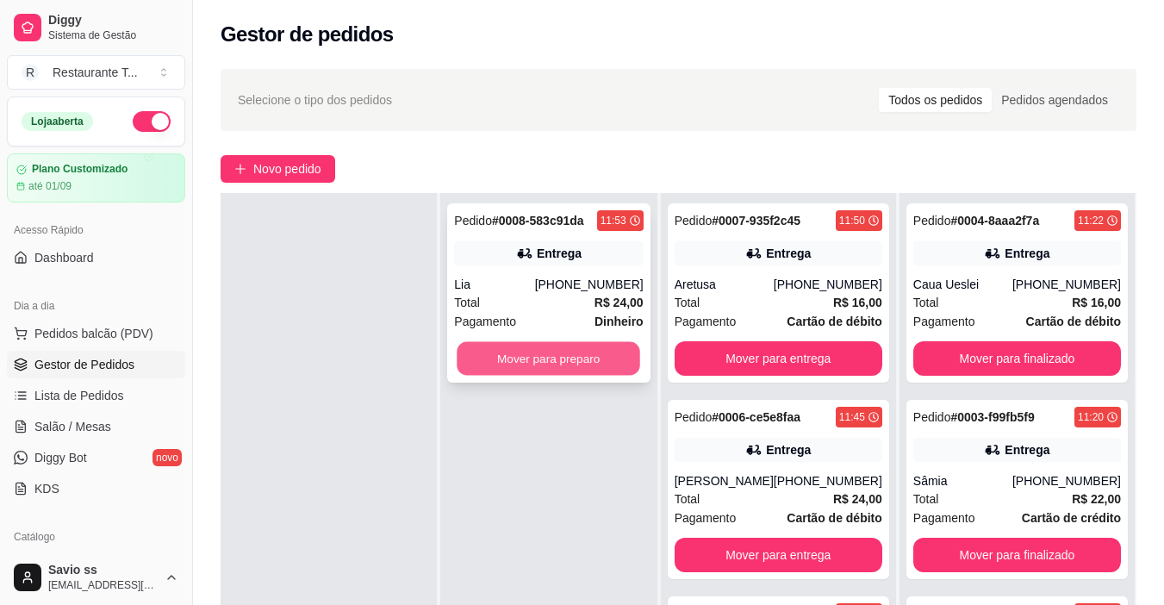
click at [621, 354] on button "Mover para preparo" at bounding box center [548, 359] width 183 height 34
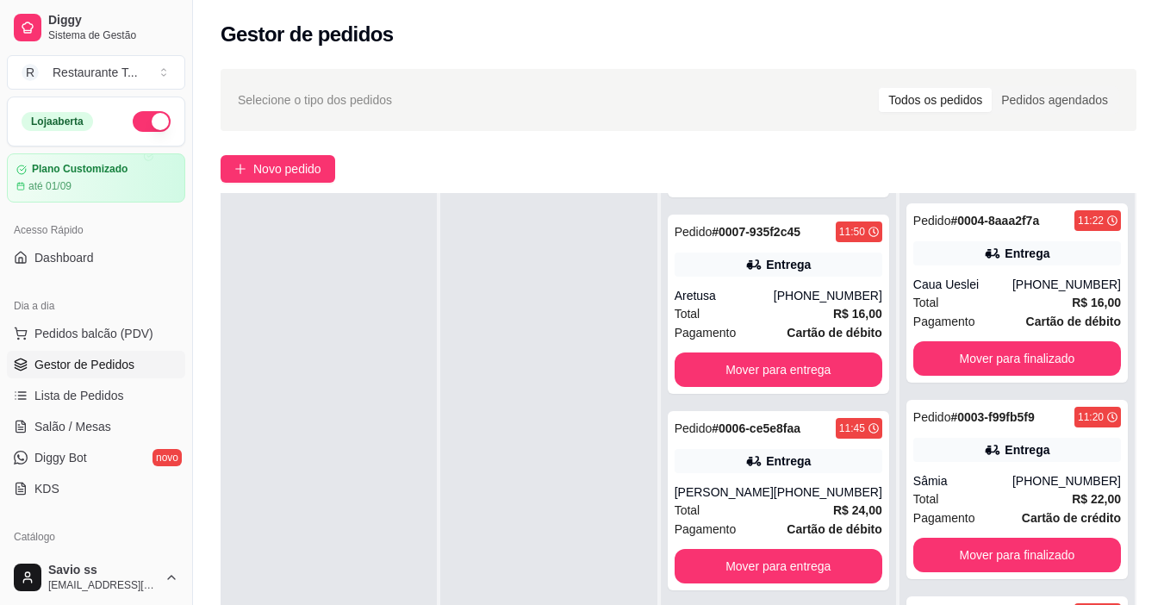
scroll to position [198, 0]
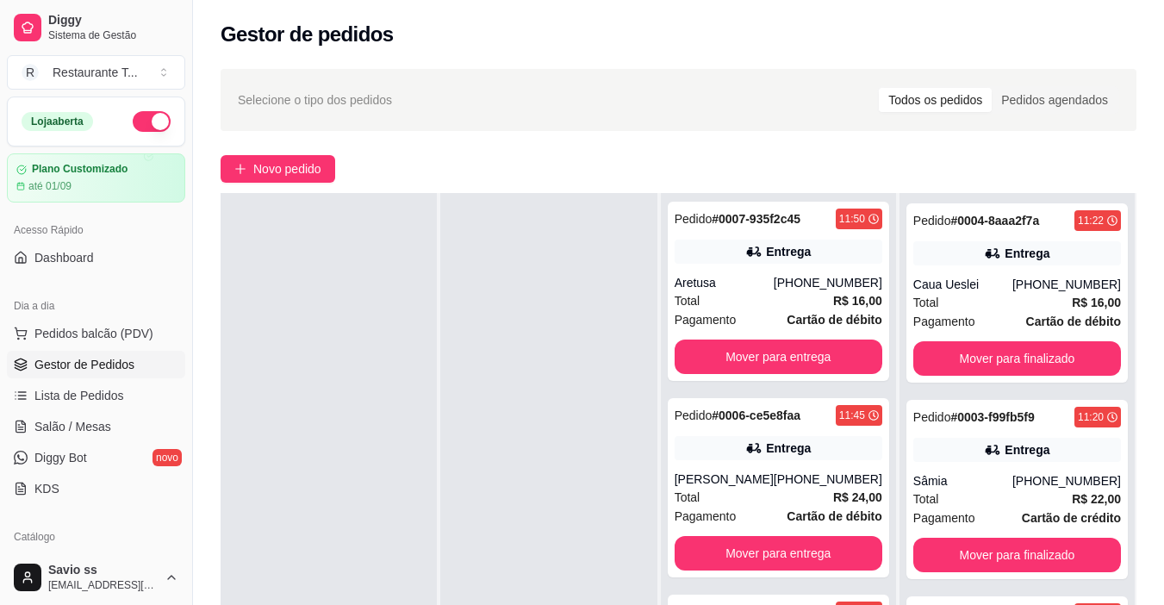
click at [295, 305] on div at bounding box center [328, 495] width 216 height 605
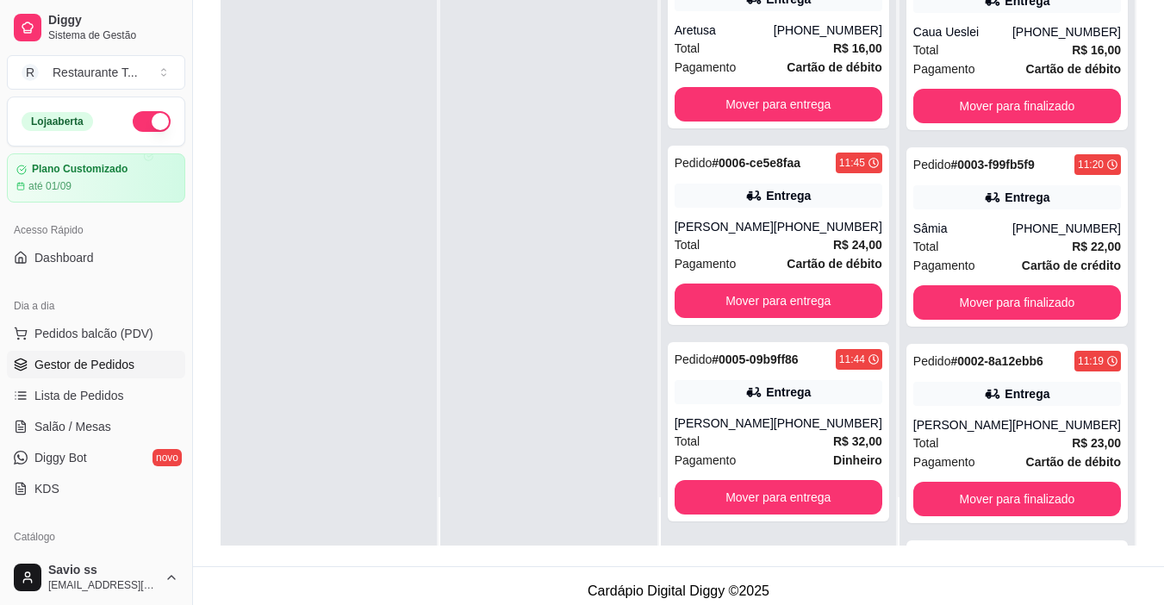
scroll to position [263, 0]
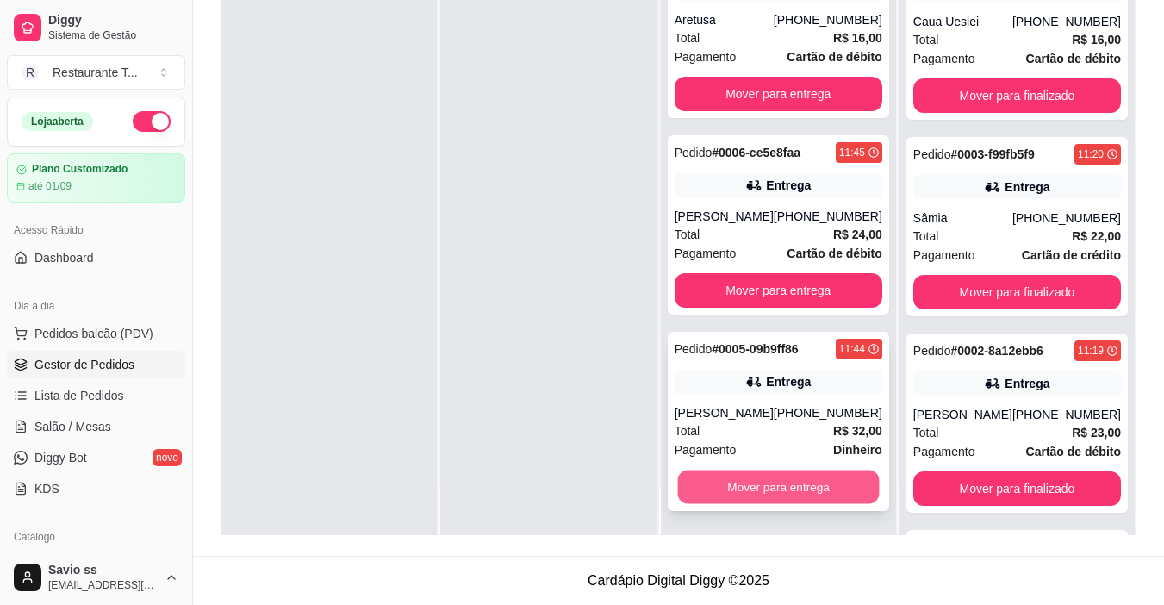
click at [829, 493] on button "Mover para entrega" at bounding box center [778, 487] width 202 height 34
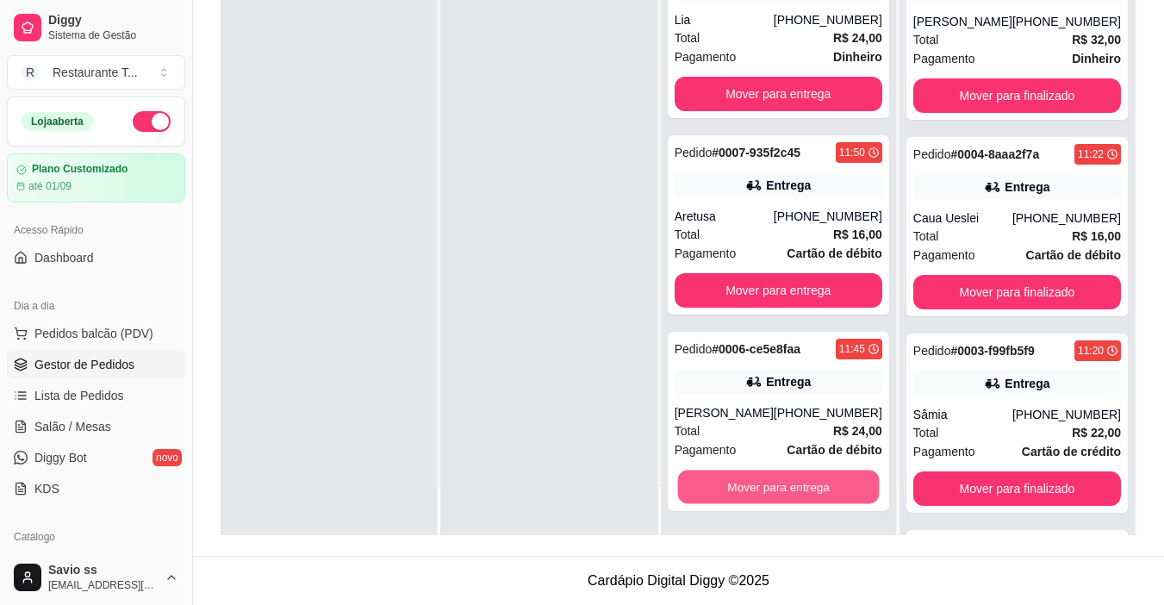
click at [829, 493] on button "Mover para entrega" at bounding box center [778, 487] width 202 height 34
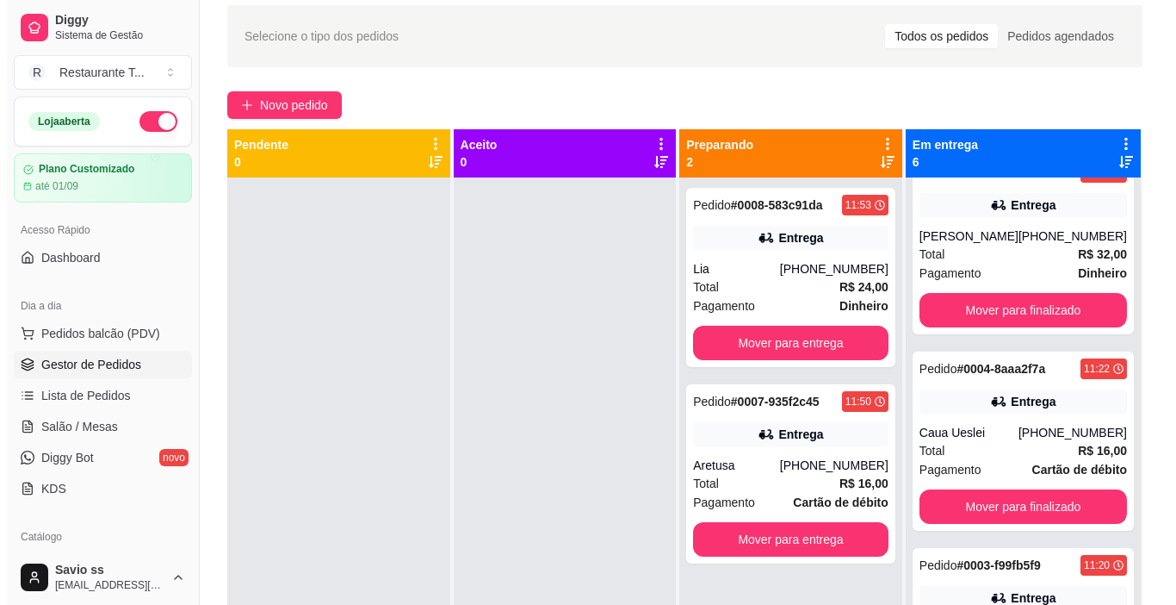
scroll to position [0, 0]
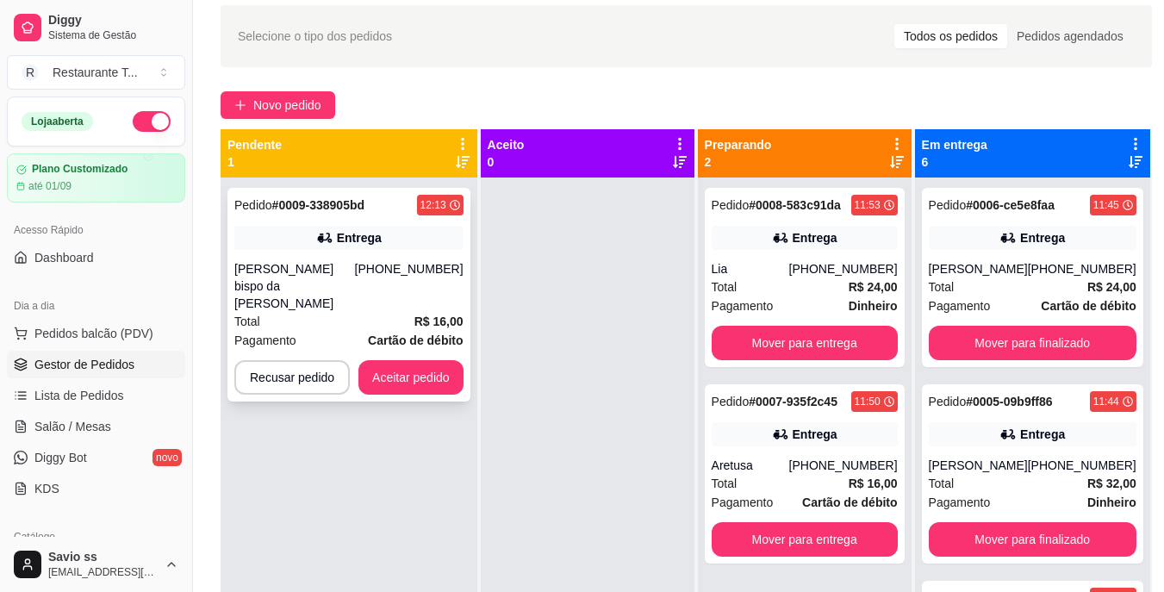
click at [356, 259] on div "Pedido # 0009-338905bd 12:13 Entrega [PERSON_NAME] [PHONE_NUMBER] Total R$ 16,0…" at bounding box center [348, 295] width 243 height 214
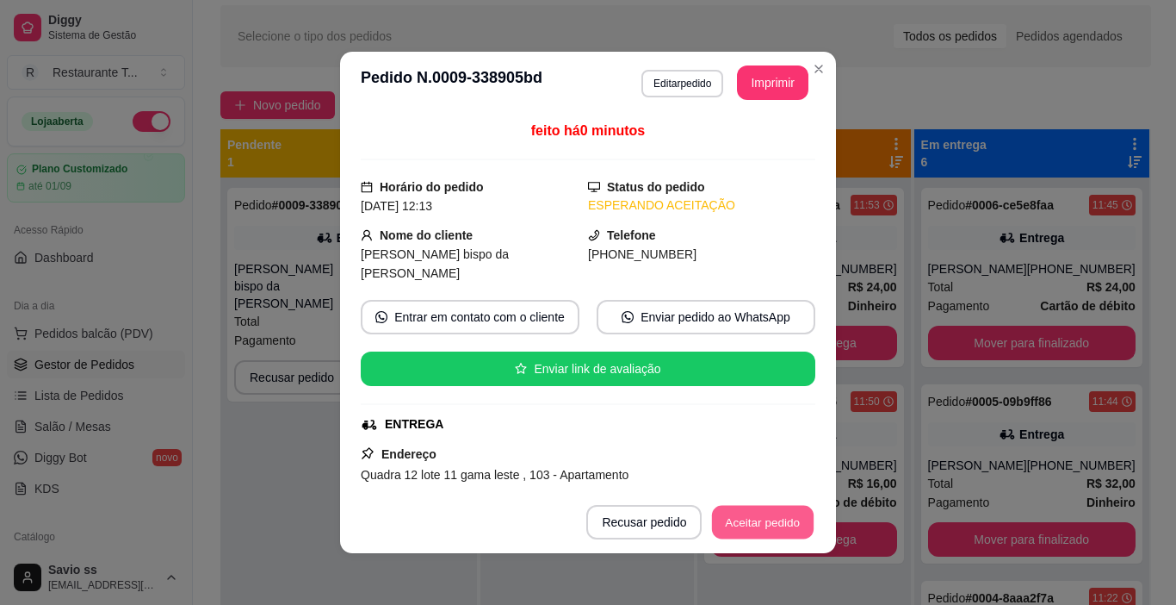
click at [761, 531] on button "Aceitar pedido" at bounding box center [763, 523] width 102 height 34
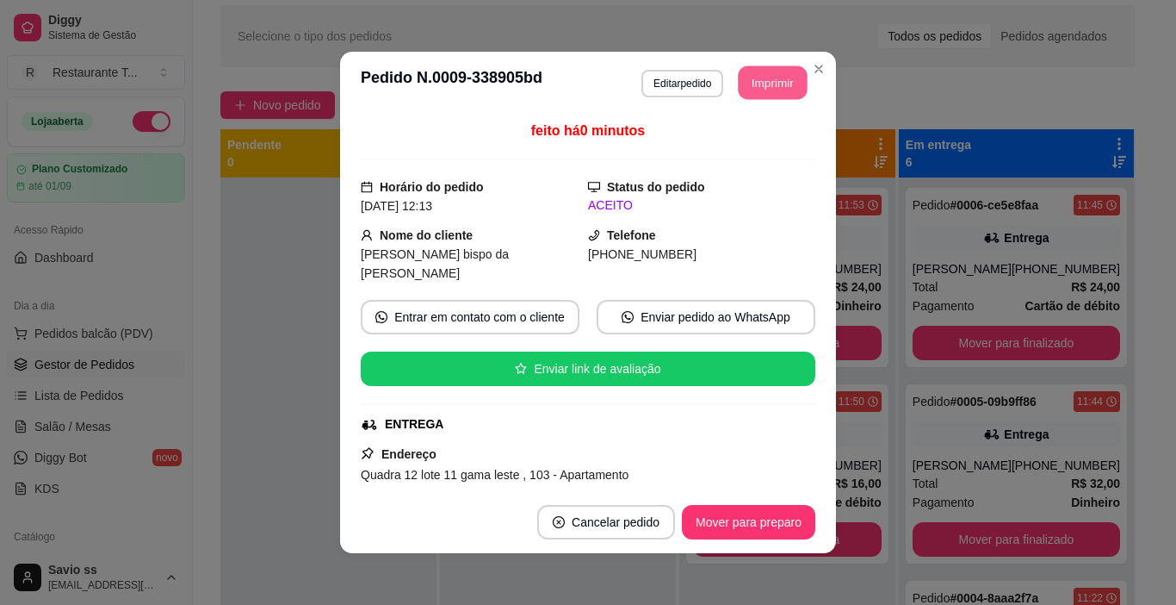
click at [774, 82] on button "Imprimir" at bounding box center [773, 83] width 69 height 34
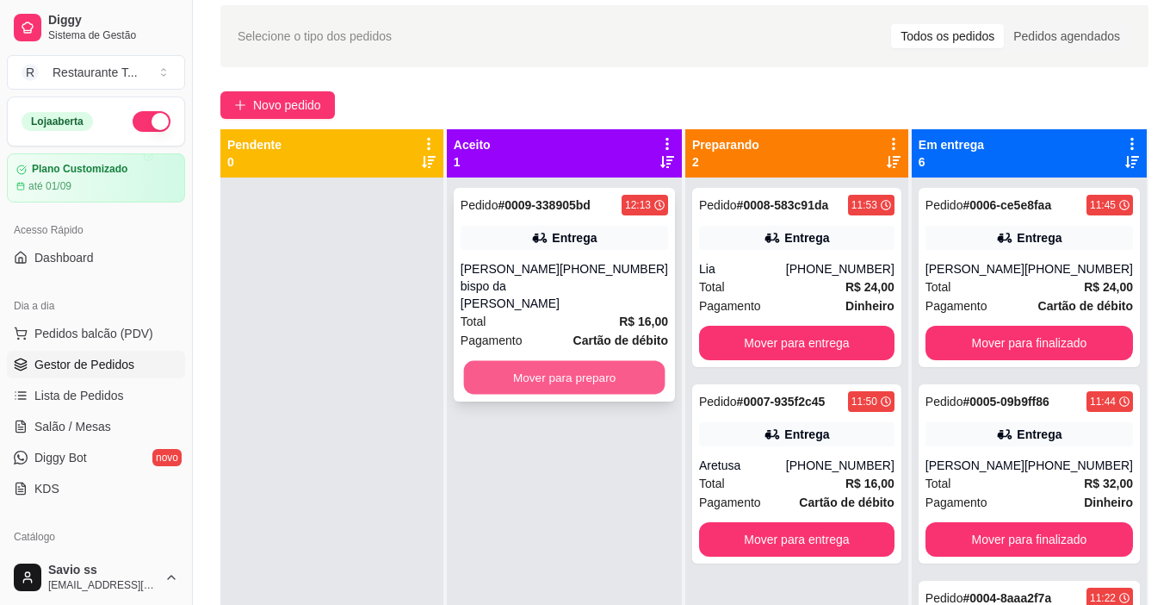
click at [592, 361] on button "Mover para preparo" at bounding box center [564, 378] width 202 height 34
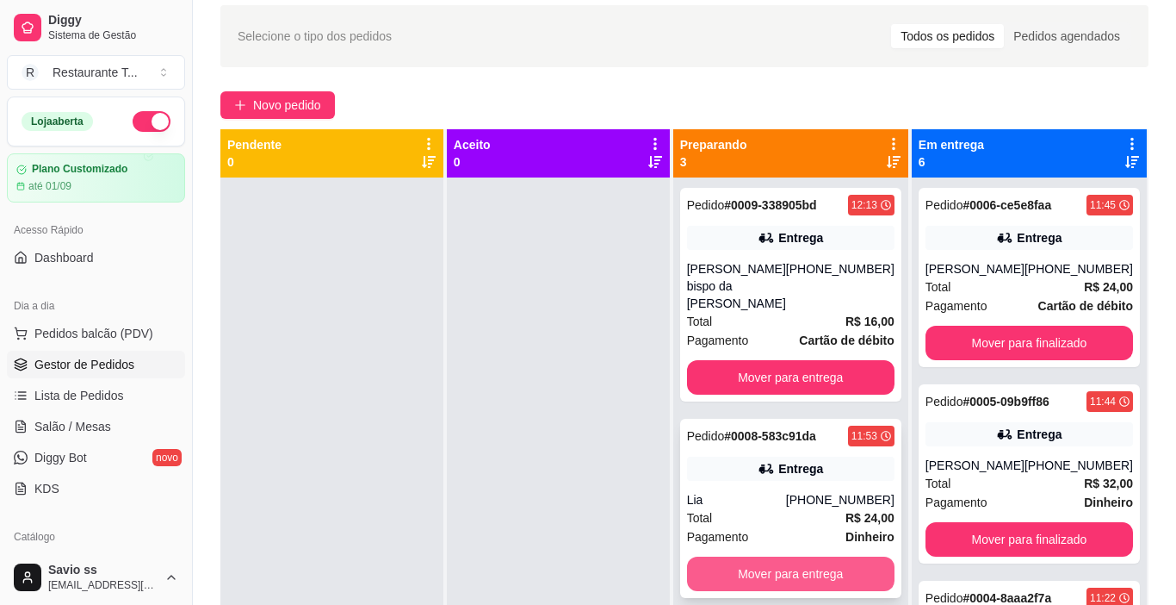
click at [810, 556] on button "Mover para entrega" at bounding box center [791, 573] width 208 height 34
click at [810, 559] on button "Mover para entrega" at bounding box center [791, 574] width 202 height 34
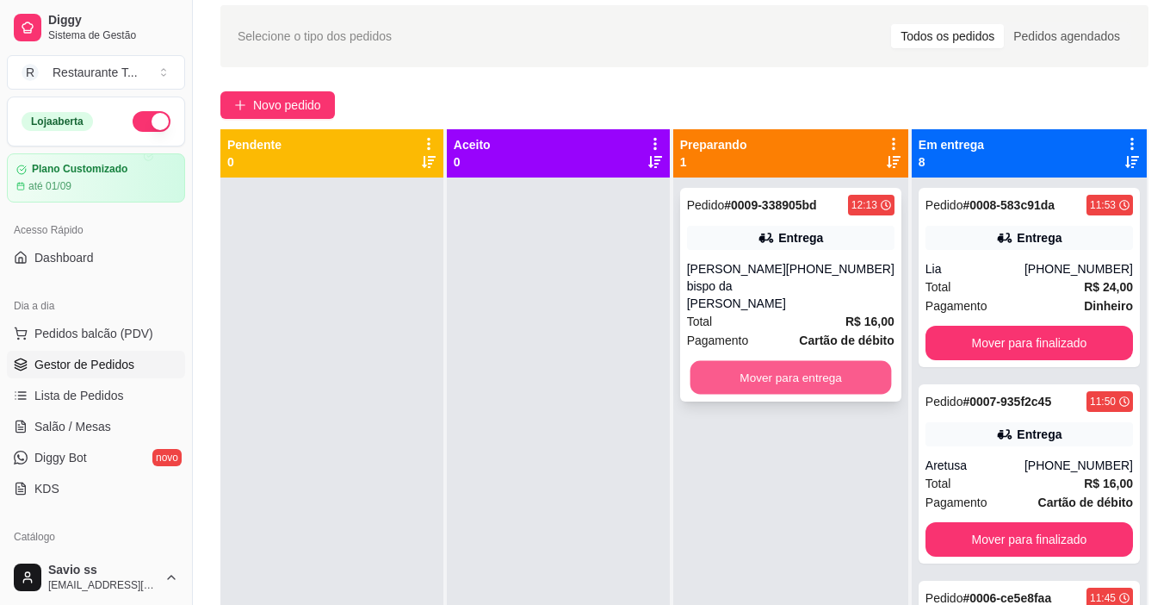
click at [845, 361] on button "Mover para entrega" at bounding box center [791, 378] width 202 height 34
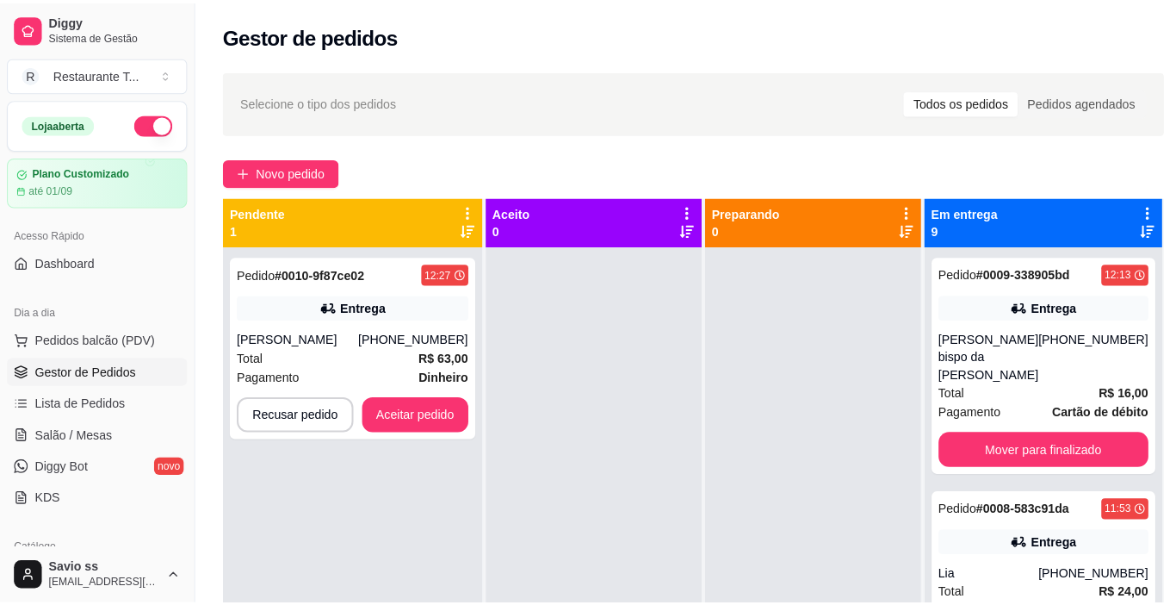
scroll to position [14, 0]
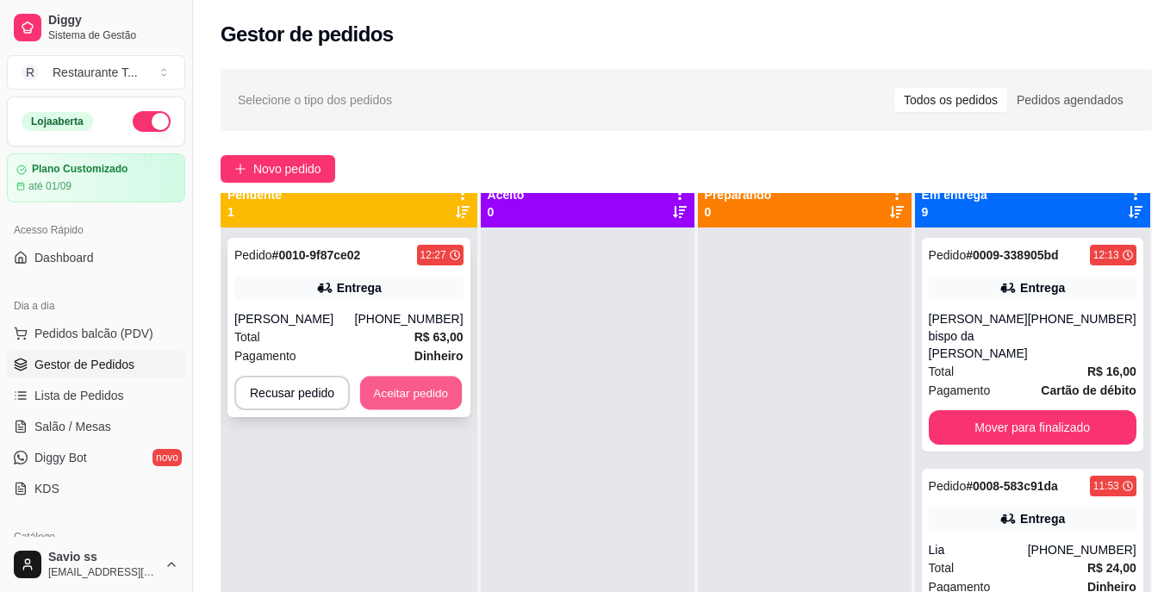
click at [370, 403] on button "Aceitar pedido" at bounding box center [411, 393] width 102 height 34
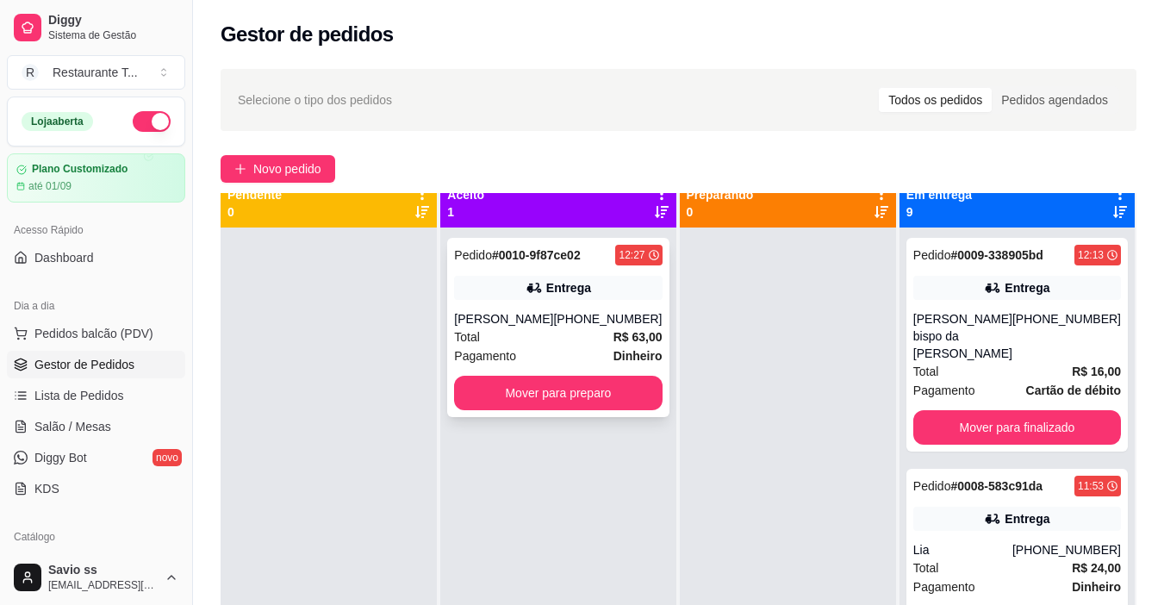
click at [562, 292] on div "Entrega" at bounding box center [568, 287] width 45 height 17
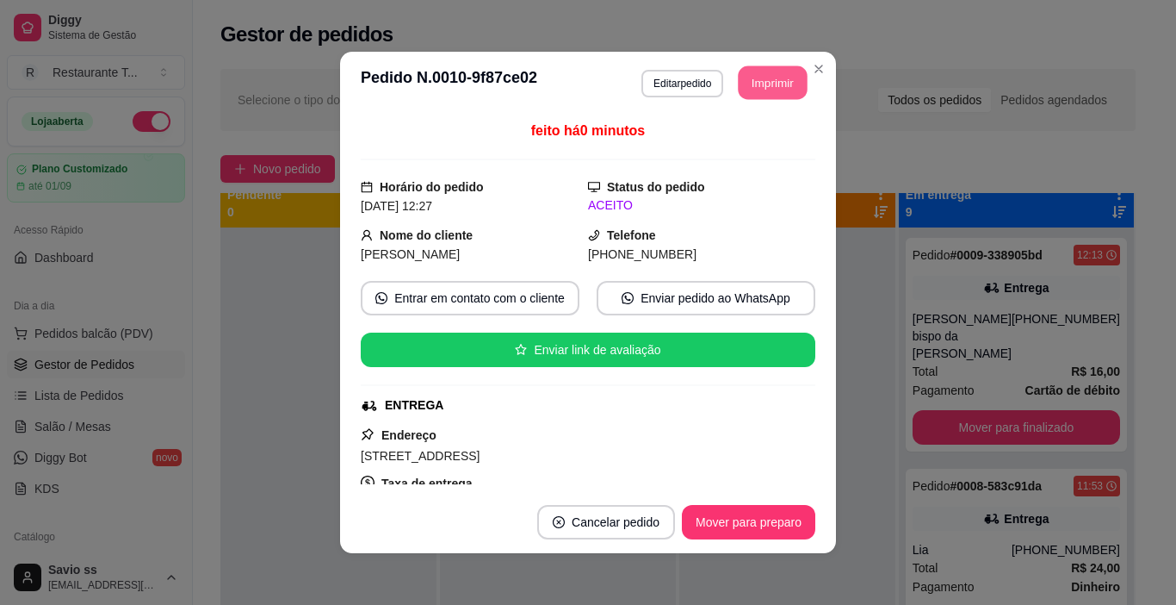
click at [773, 86] on button "Imprimir" at bounding box center [773, 83] width 69 height 34
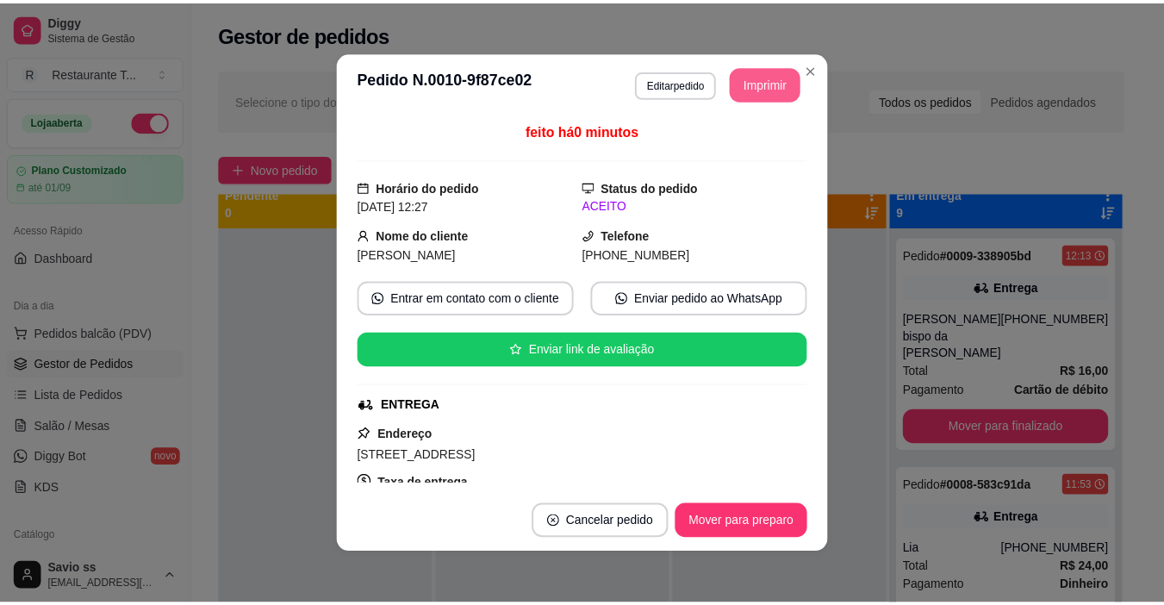
scroll to position [0, 0]
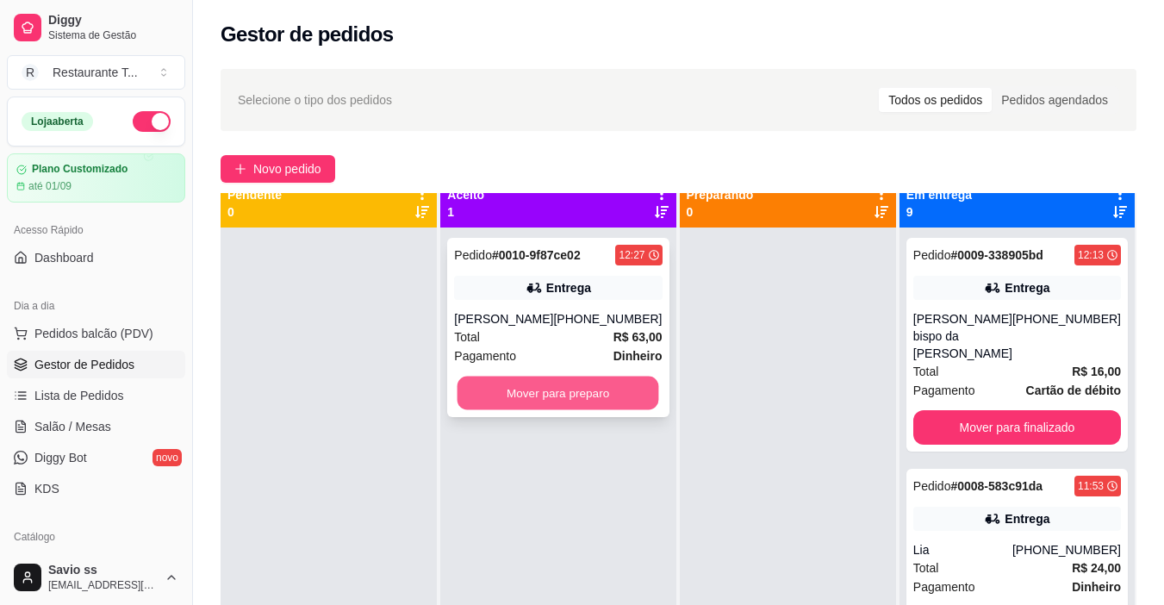
click at [591, 395] on button "Mover para preparo" at bounding box center [558, 393] width 202 height 34
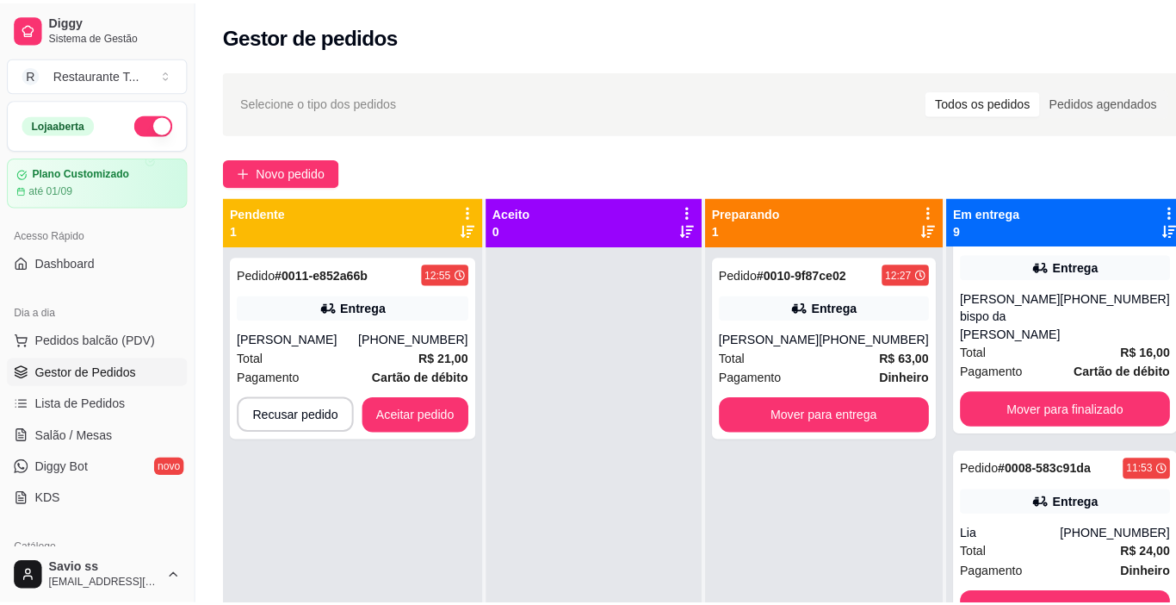
scroll to position [60, 0]
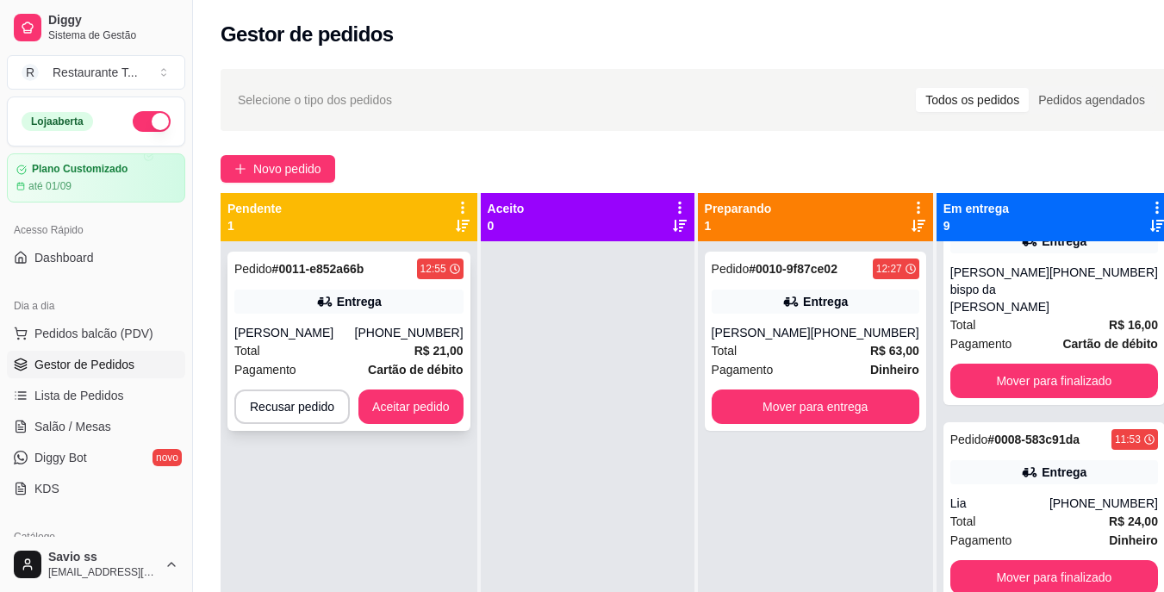
click at [339, 301] on div "Entrega" at bounding box center [359, 301] width 45 height 17
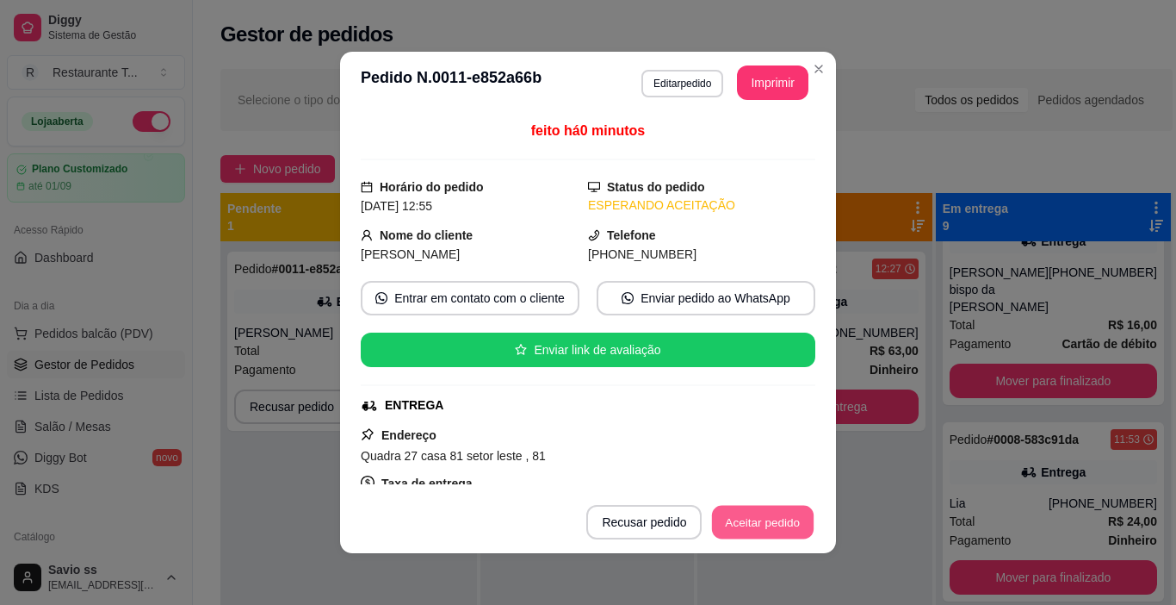
click at [735, 525] on button "Aceitar pedido" at bounding box center [763, 523] width 102 height 34
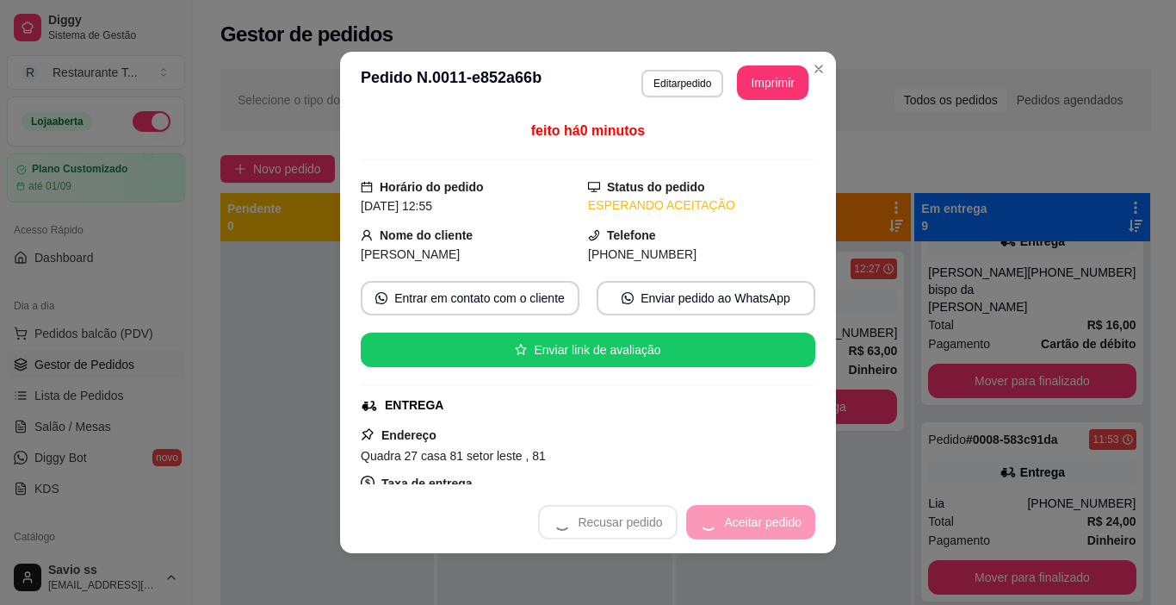
scroll to position [40, 0]
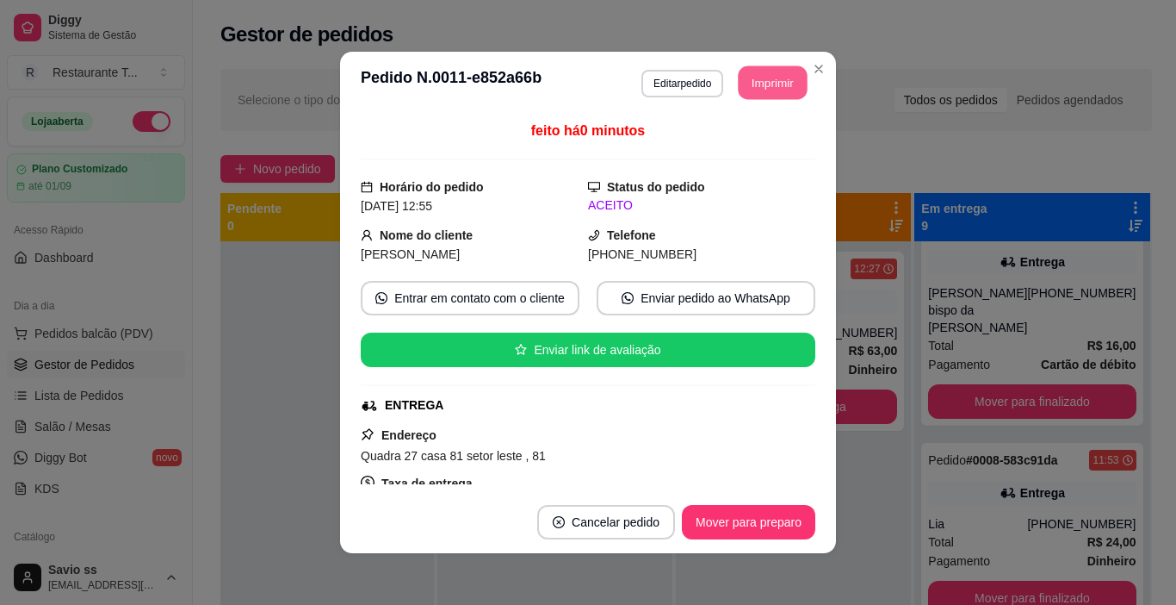
click at [767, 90] on button "Imprimir" at bounding box center [773, 83] width 69 height 34
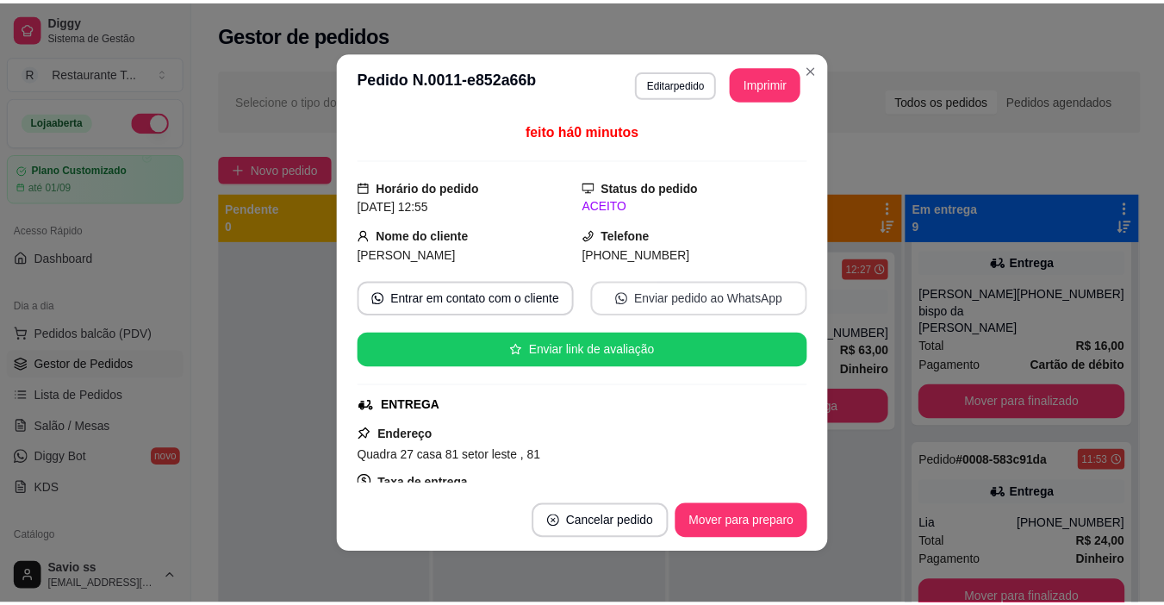
scroll to position [0, 0]
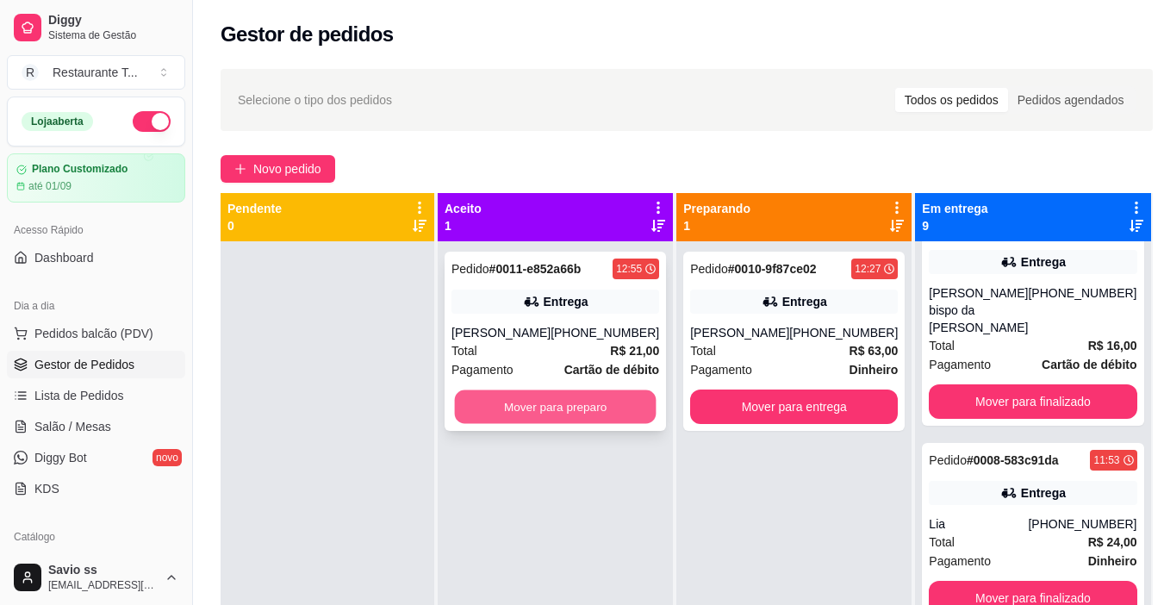
click at [587, 418] on button "Mover para preparo" at bounding box center [556, 407] width 202 height 34
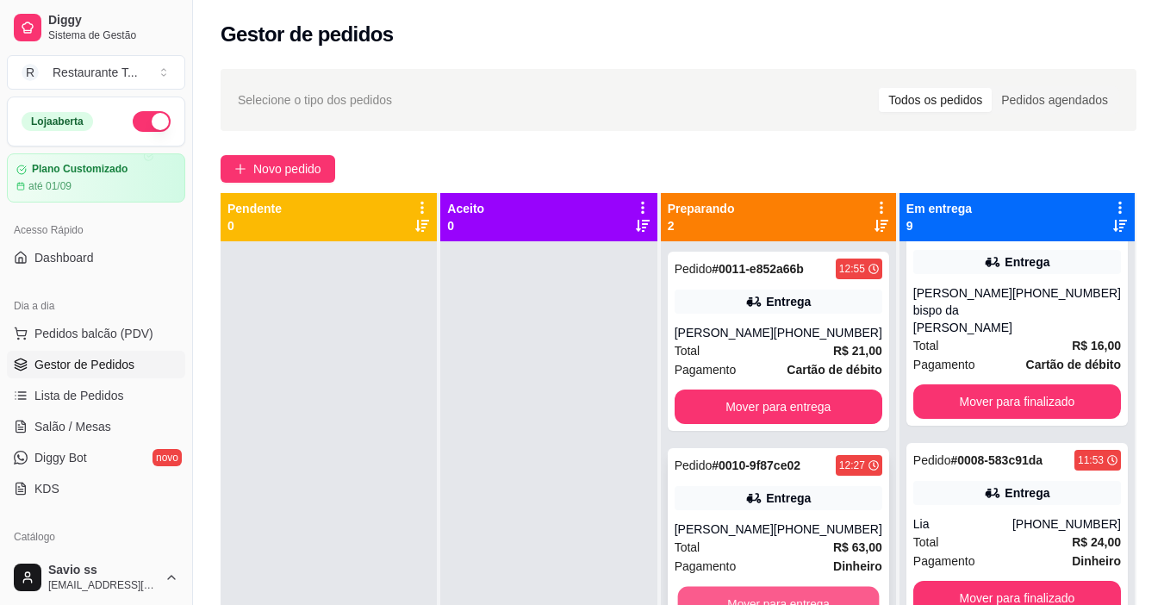
click at [822, 596] on button "Mover para entrega" at bounding box center [778, 604] width 202 height 34
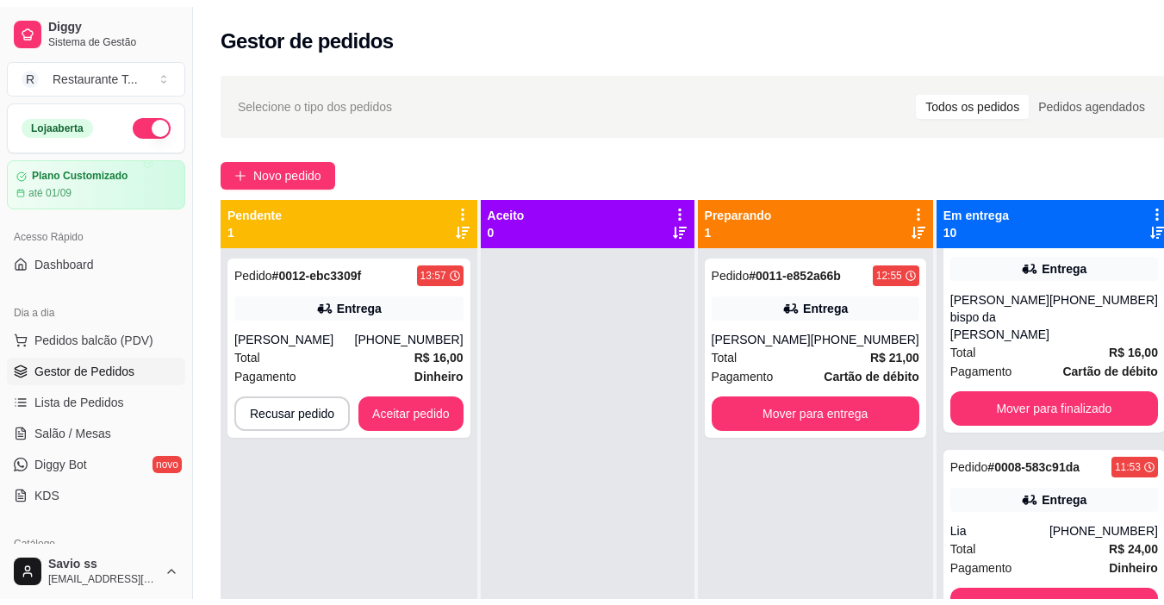
scroll to position [257, 0]
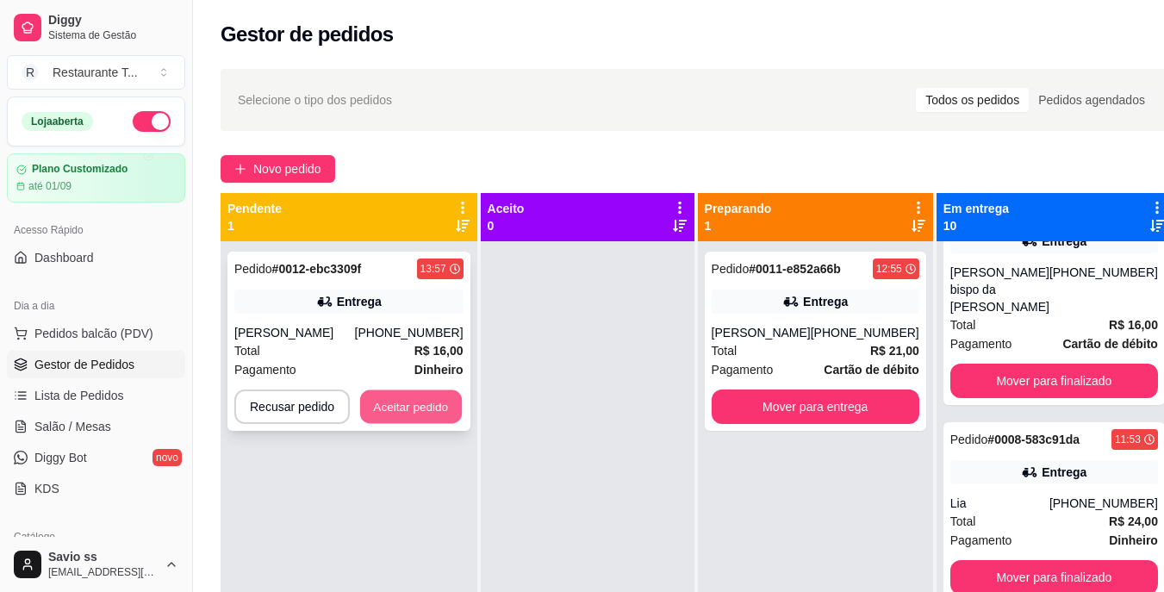
click at [406, 398] on button "Aceitar pedido" at bounding box center [411, 407] width 102 height 34
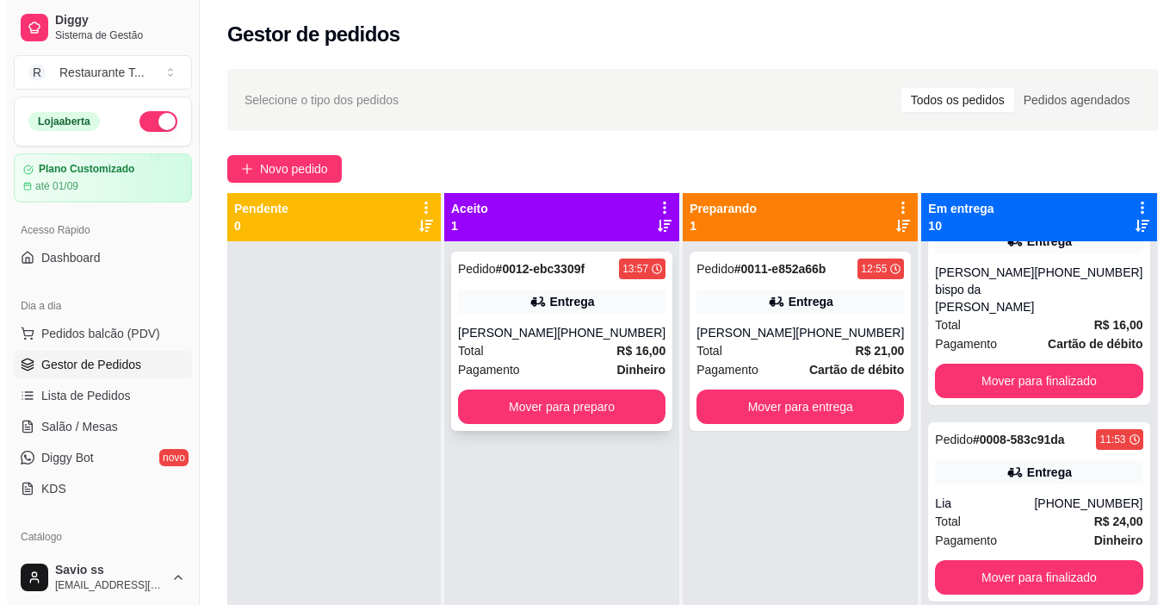
scroll to position [236, 0]
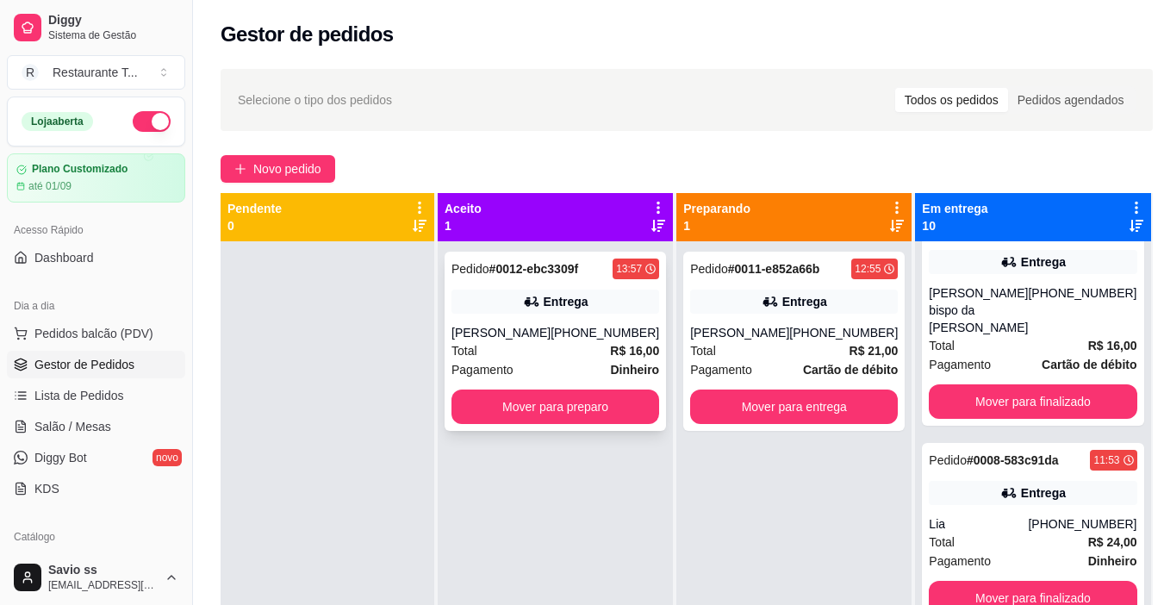
click at [562, 351] on div "Total R$ 16,00" at bounding box center [555, 350] width 208 height 19
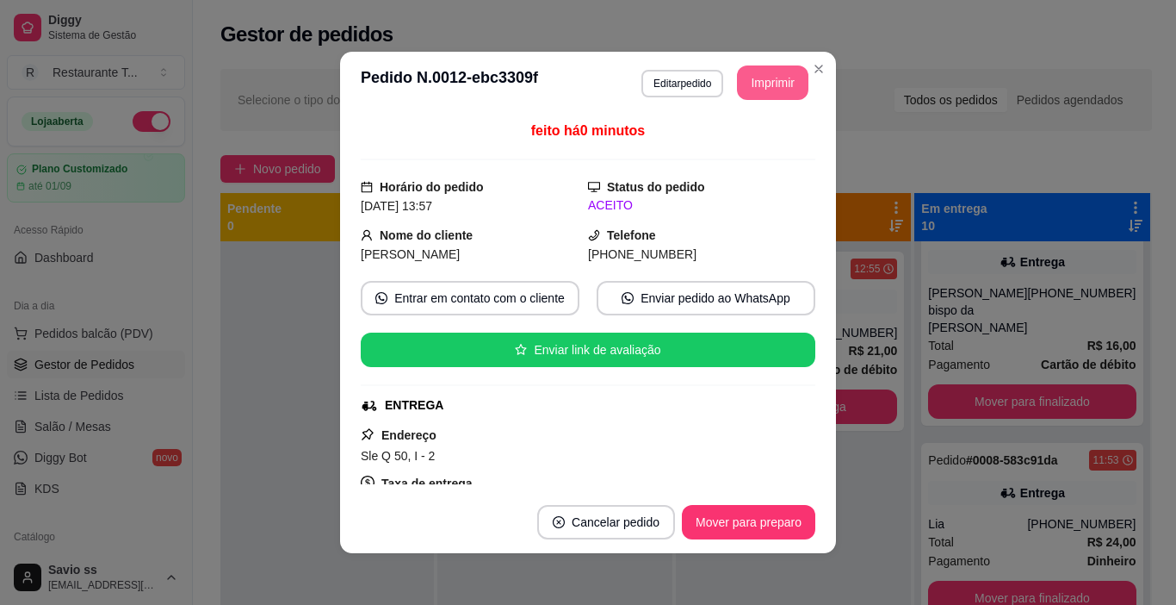
click at [765, 71] on button "Imprimir" at bounding box center [772, 82] width 71 height 34
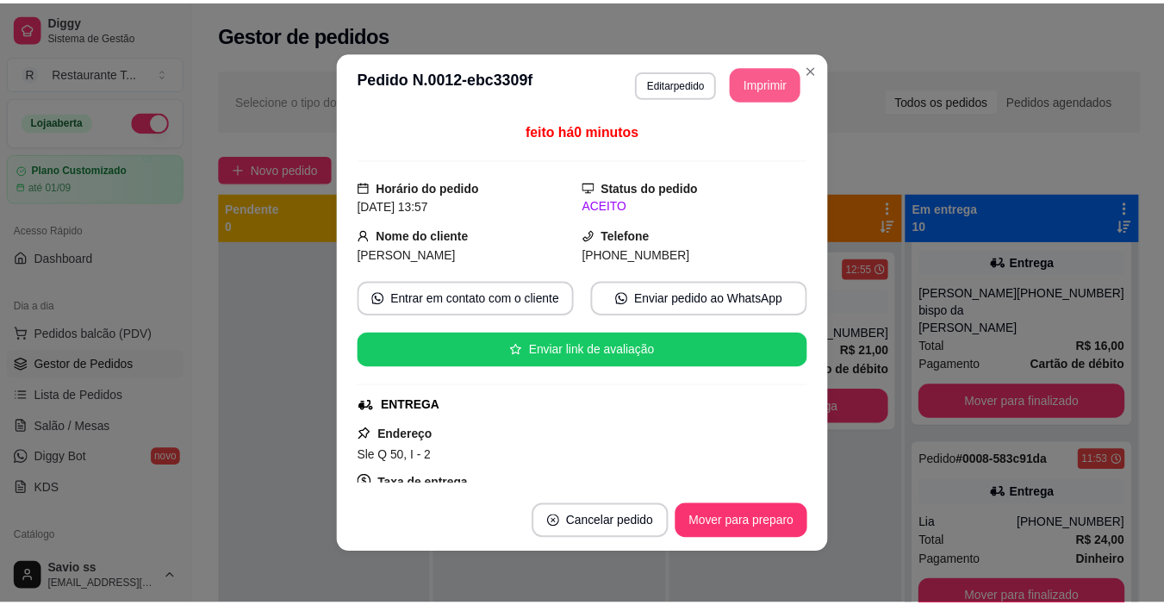
scroll to position [0, 0]
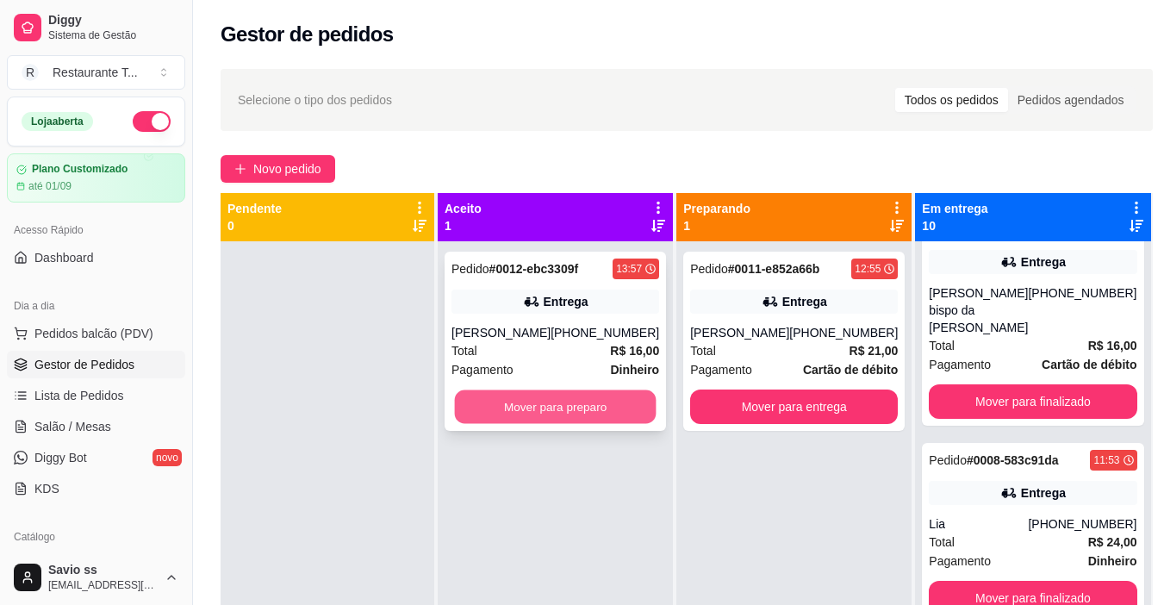
click at [540, 396] on button "Mover para preparo" at bounding box center [556, 407] width 202 height 34
